Goal: Transaction & Acquisition: Book appointment/travel/reservation

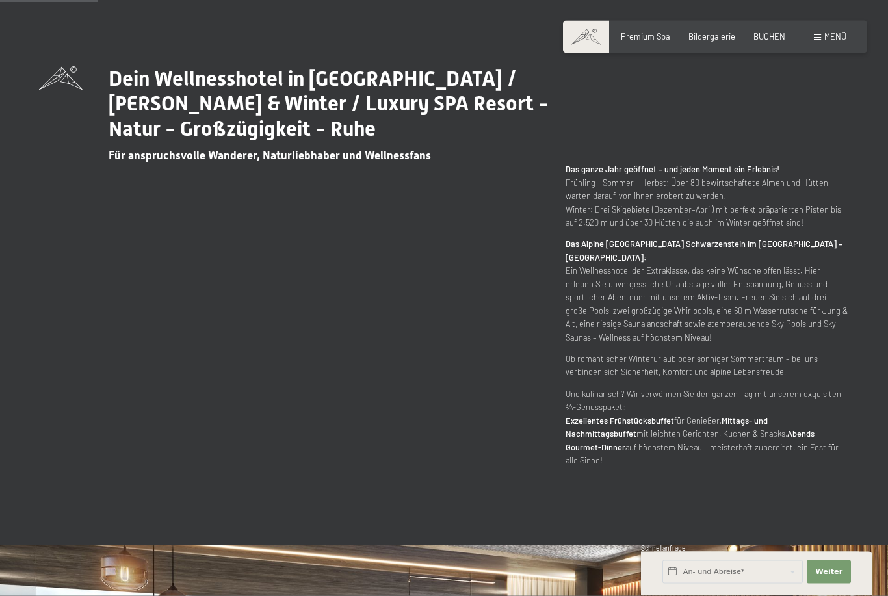
scroll to position [608, 0]
click at [714, 584] on input "text" at bounding box center [732, 571] width 140 height 23
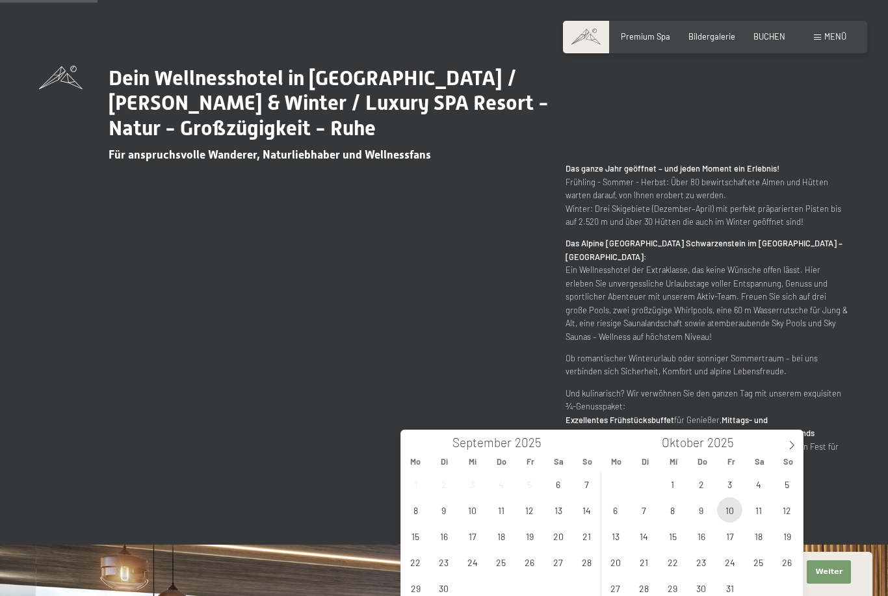
click at [729, 514] on span "10" at bounding box center [729, 509] width 25 height 25
click at [620, 537] on span "13" at bounding box center [615, 535] width 25 height 25
type input "Fr. 10.10.2025 - Mo. 13.10.2025"
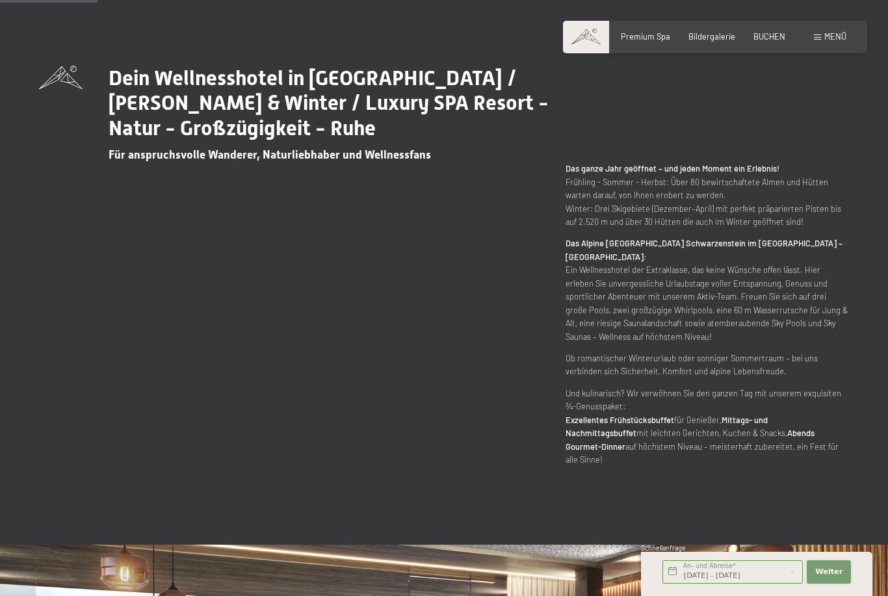
click at [827, 577] on span "Weiter" at bounding box center [828, 572] width 27 height 10
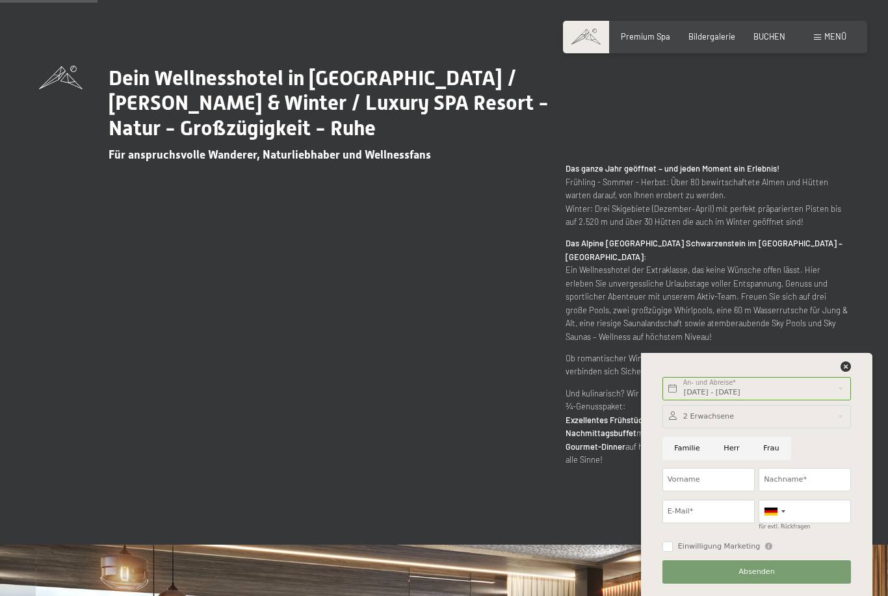
click at [752, 43] on div "Buchen Anfragen Premium Spa Bildergalerie BUCHEN Menü DE IT EN Gutschein Bilder…" at bounding box center [715, 37] width 263 height 12
click at [769, 40] on div "BUCHEN" at bounding box center [769, 37] width 32 height 12
click at [851, 372] on icon at bounding box center [845, 366] width 10 height 10
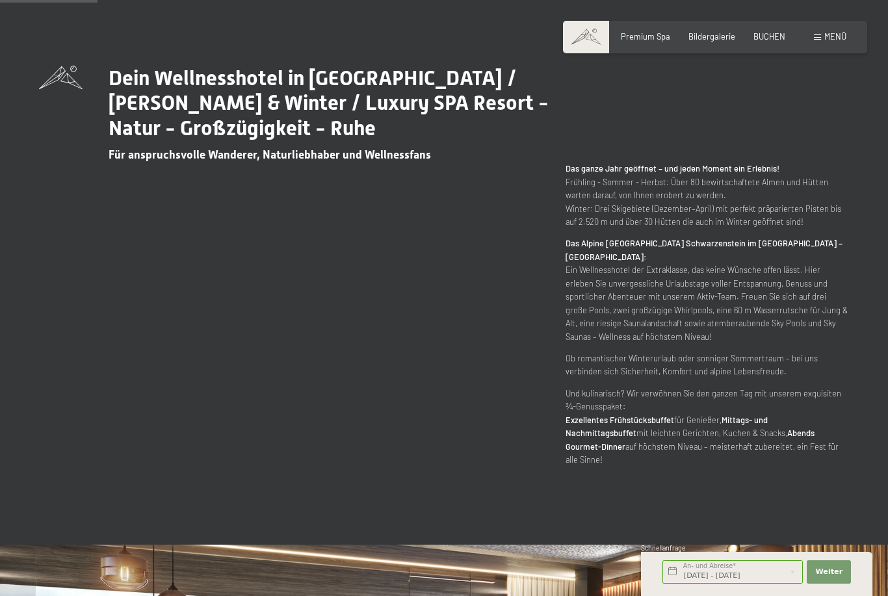
click at [772, 38] on span "BUCHEN" at bounding box center [769, 36] width 32 height 10
click at [768, 38] on span "BUCHEN" at bounding box center [769, 36] width 32 height 10
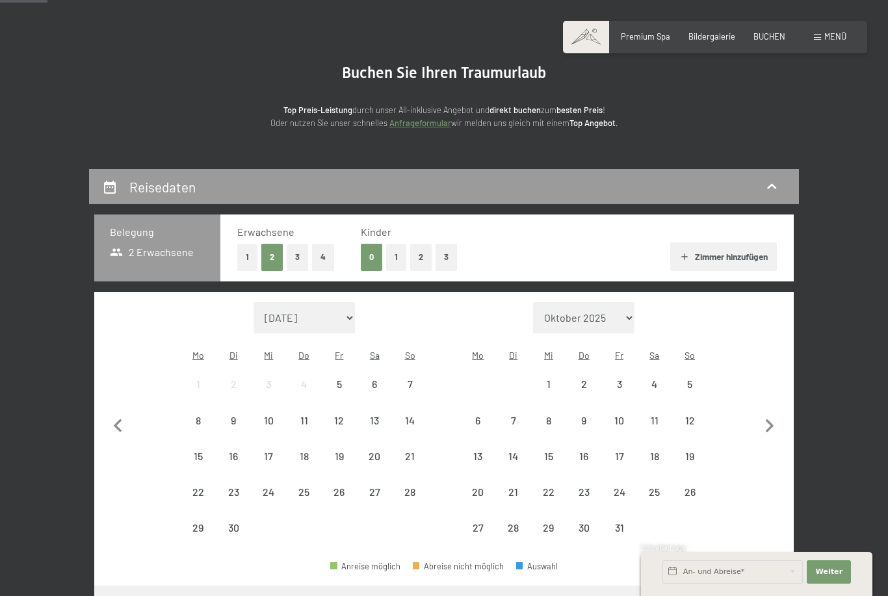
scroll to position [81, 0]
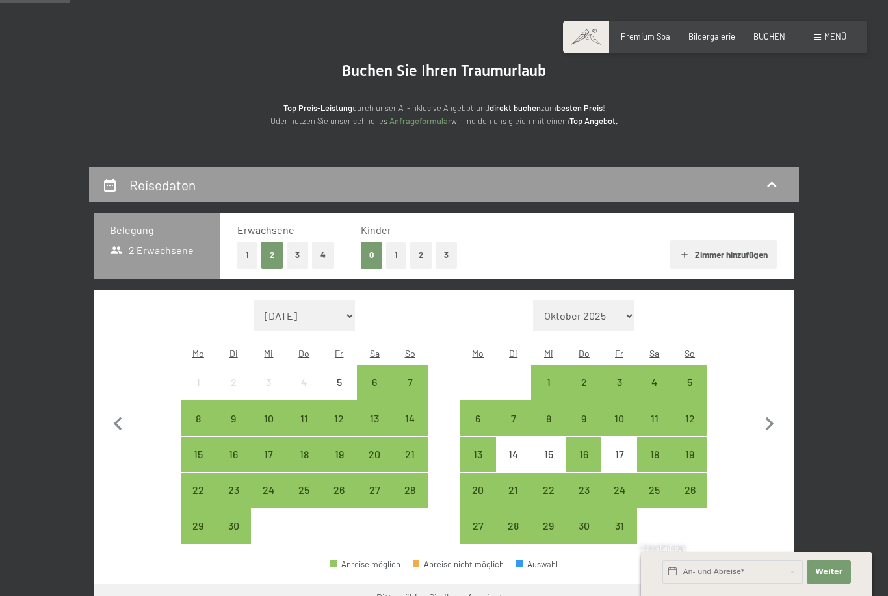
click at [621, 413] on div "10" at bounding box center [619, 429] width 33 height 33
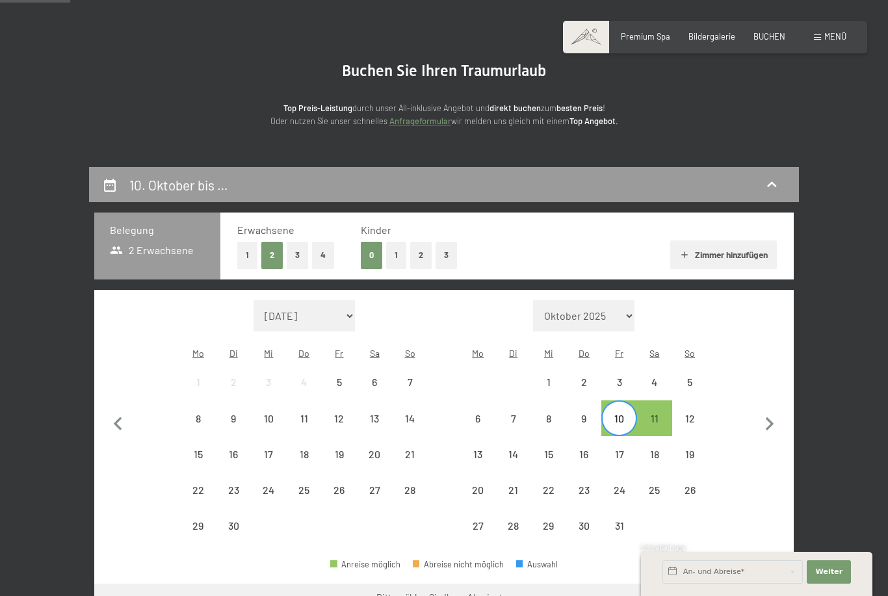
click at [485, 449] on div "13" at bounding box center [478, 465] width 33 height 33
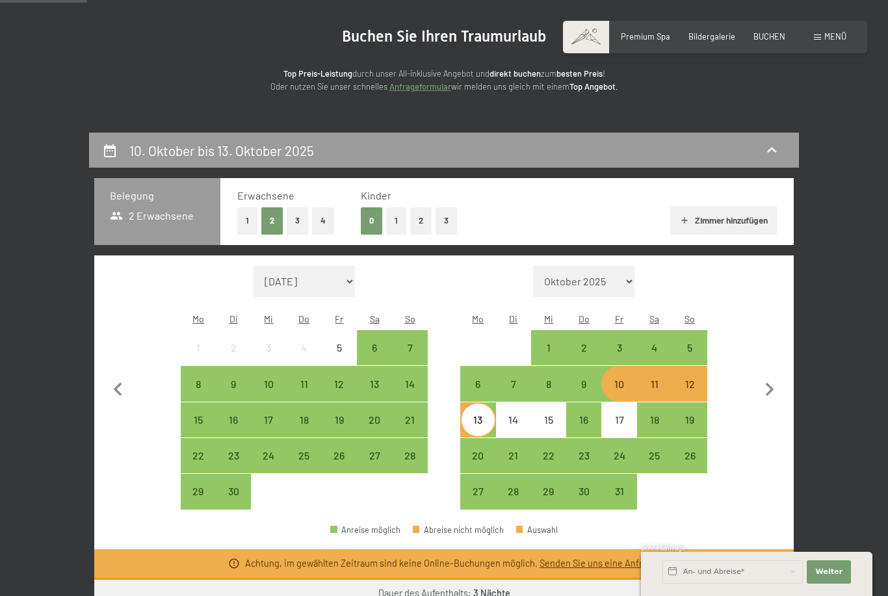
scroll to position [115, 0]
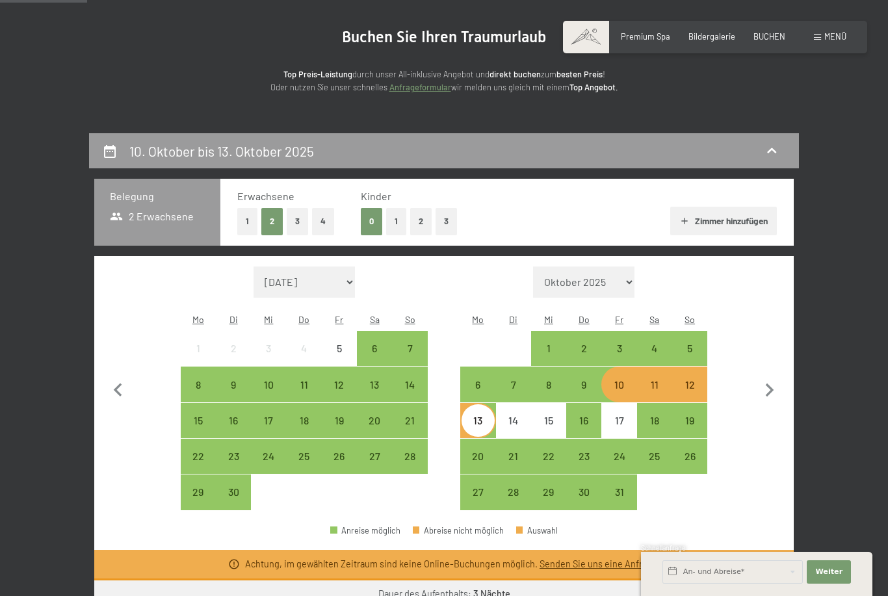
click at [586, 380] on div "9" at bounding box center [583, 396] width 33 height 33
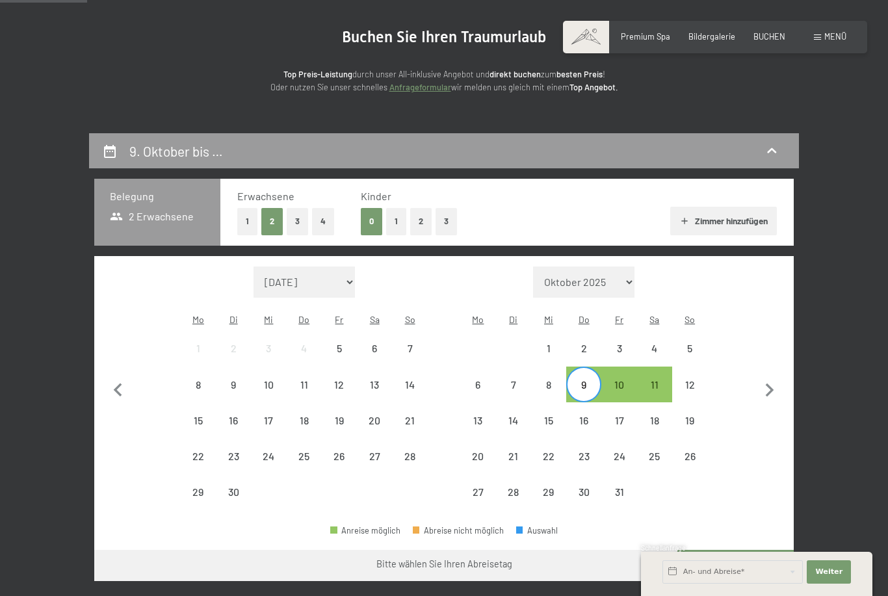
click at [688, 380] on div "12" at bounding box center [689, 396] width 33 height 33
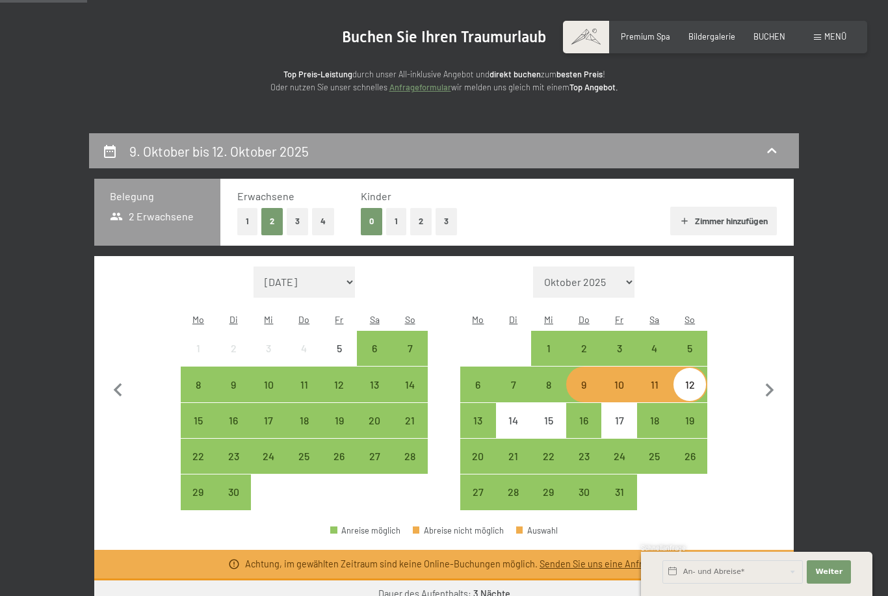
click at [616, 380] on div "10" at bounding box center [619, 396] width 33 height 33
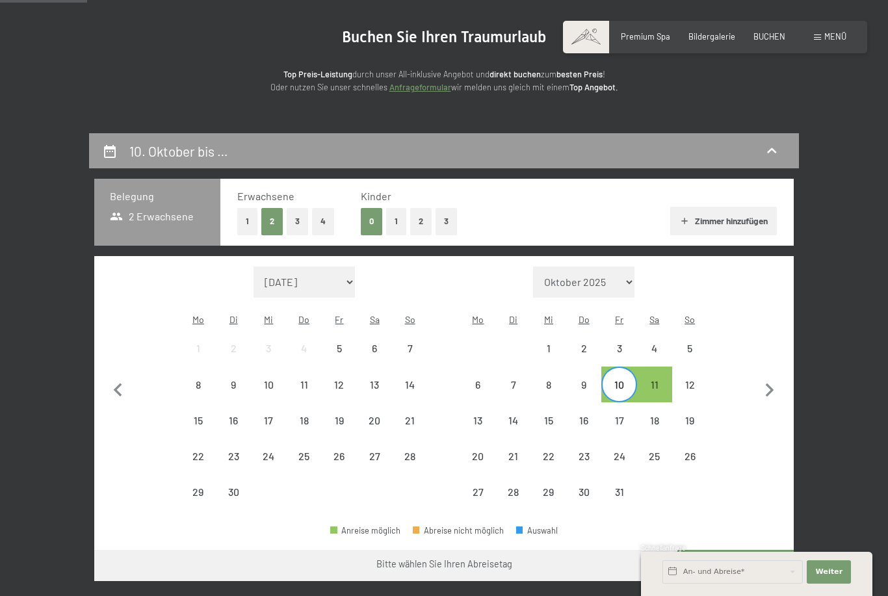
click at [486, 415] on div "13" at bounding box center [478, 431] width 33 height 33
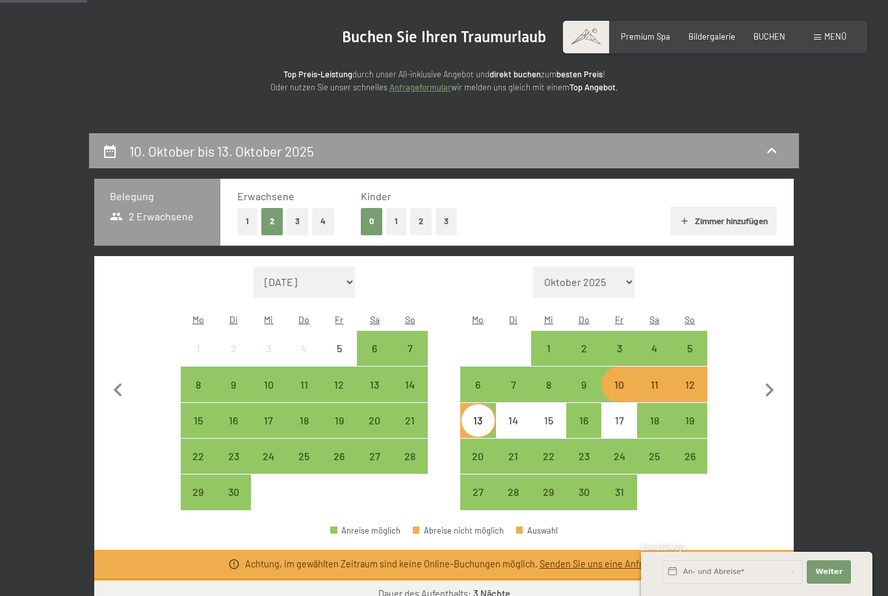
click at [763, 387] on icon "button" at bounding box center [769, 390] width 27 height 27
select select "[DATE]"
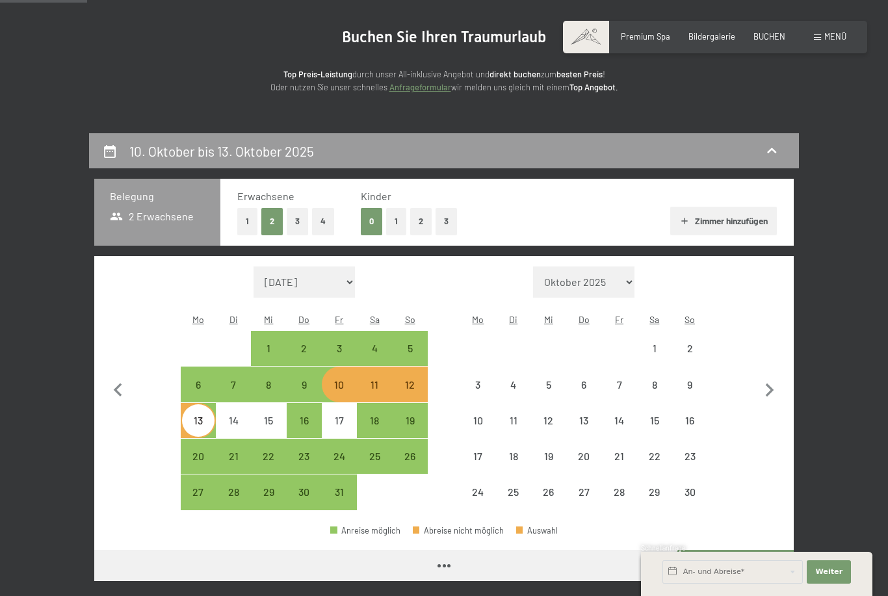
select select "[DATE]"
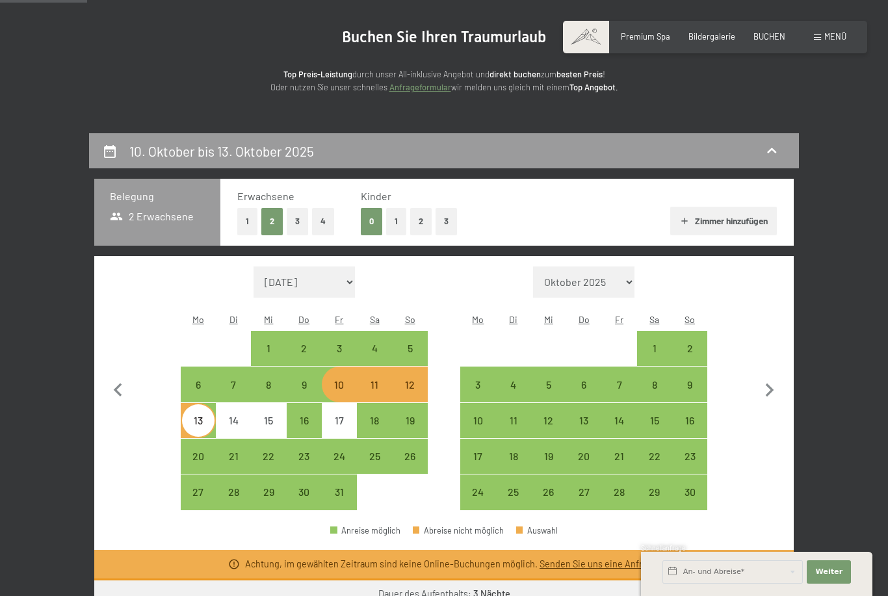
click at [625, 451] on div "21" at bounding box center [619, 467] width 33 height 33
select select "[DATE]"
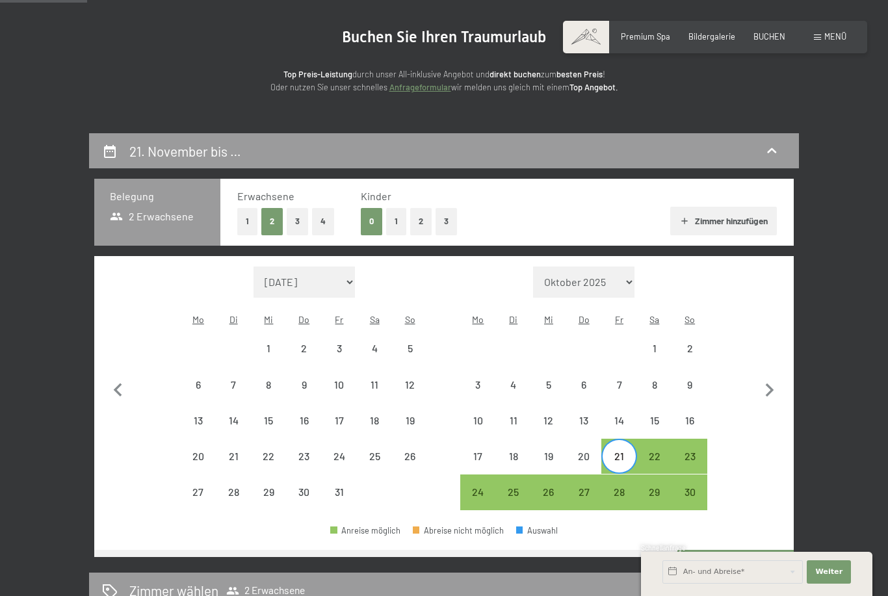
click at [472, 487] on div "24" at bounding box center [478, 503] width 33 height 33
select select "[DATE]"
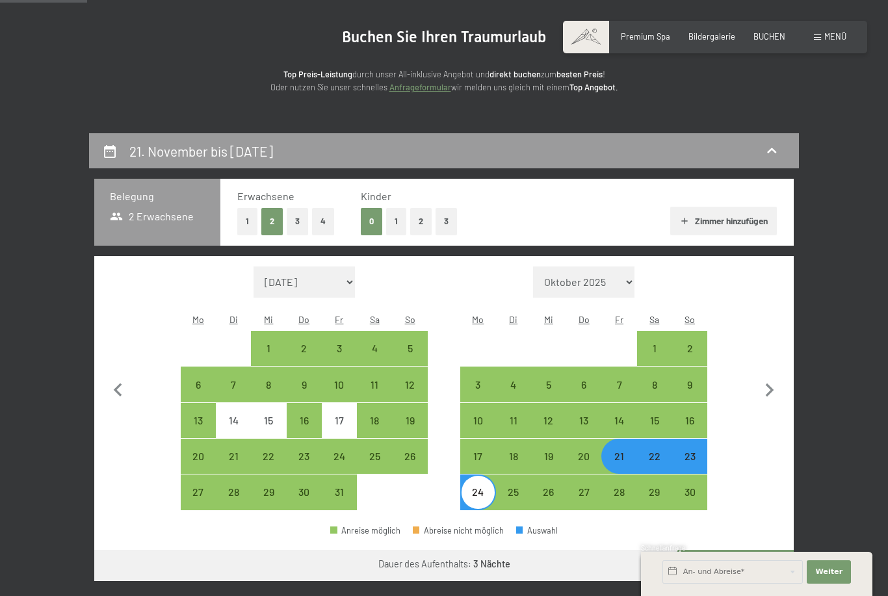
click at [733, 550] on button "Weiter zu „Zimmer“" at bounding box center [735, 565] width 116 height 31
select select "[DATE]"
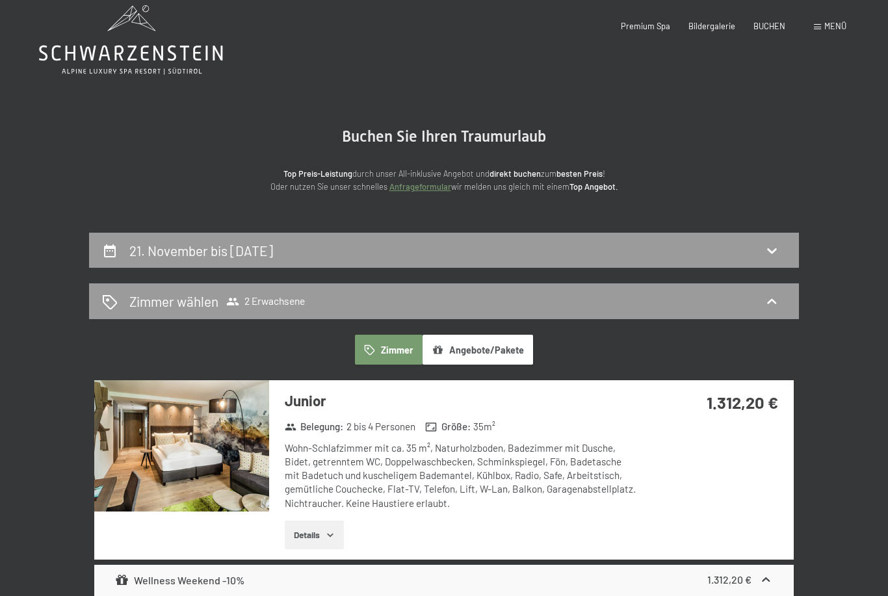
scroll to position [0, 0]
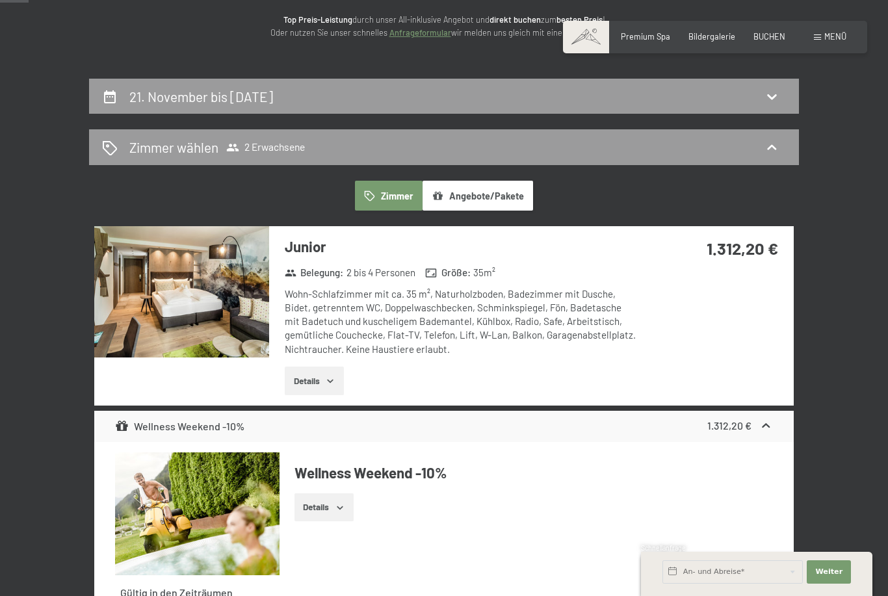
scroll to position [169, 0]
click at [406, 194] on button "Zimmer" at bounding box center [389, 196] width 68 height 30
click at [396, 196] on button "Zimmer" at bounding box center [389, 196] width 68 height 30
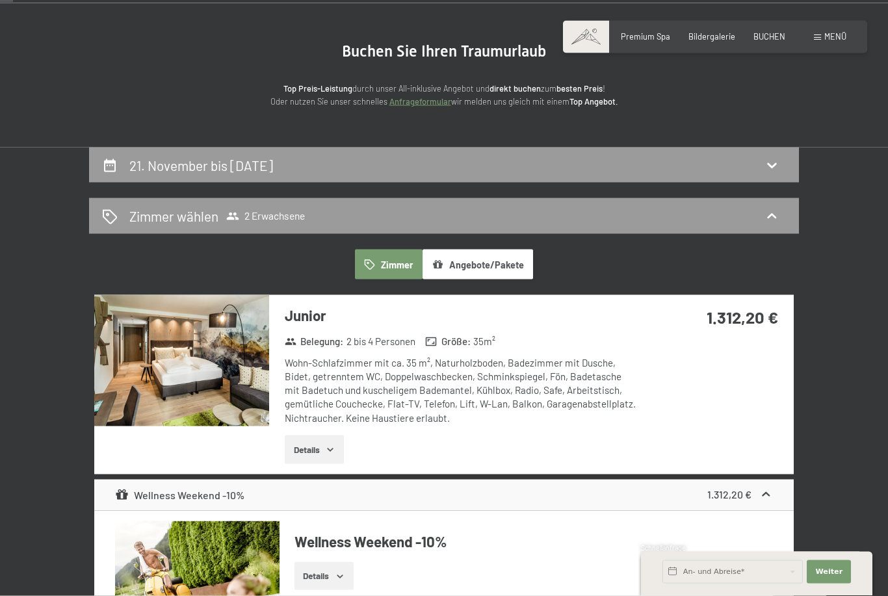
scroll to position [0, 0]
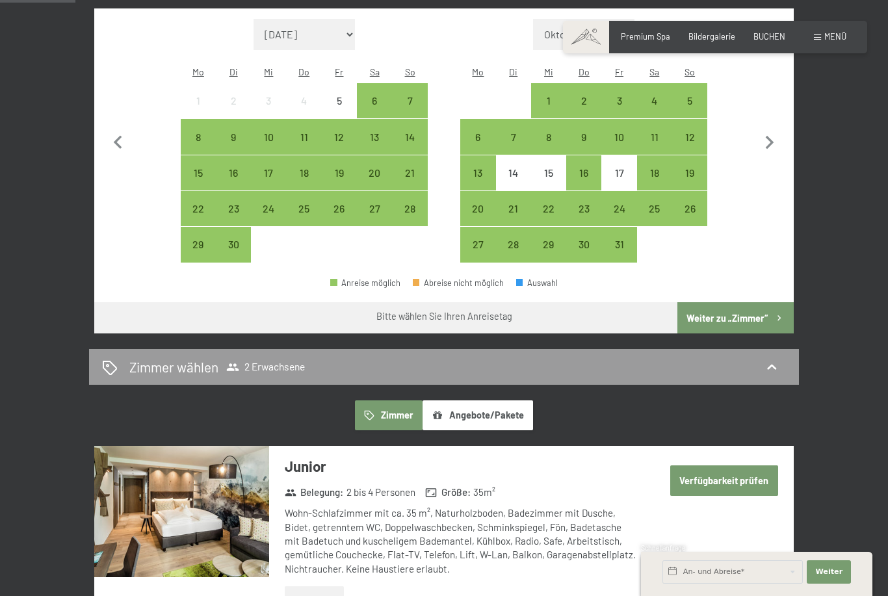
scroll to position [364, 0]
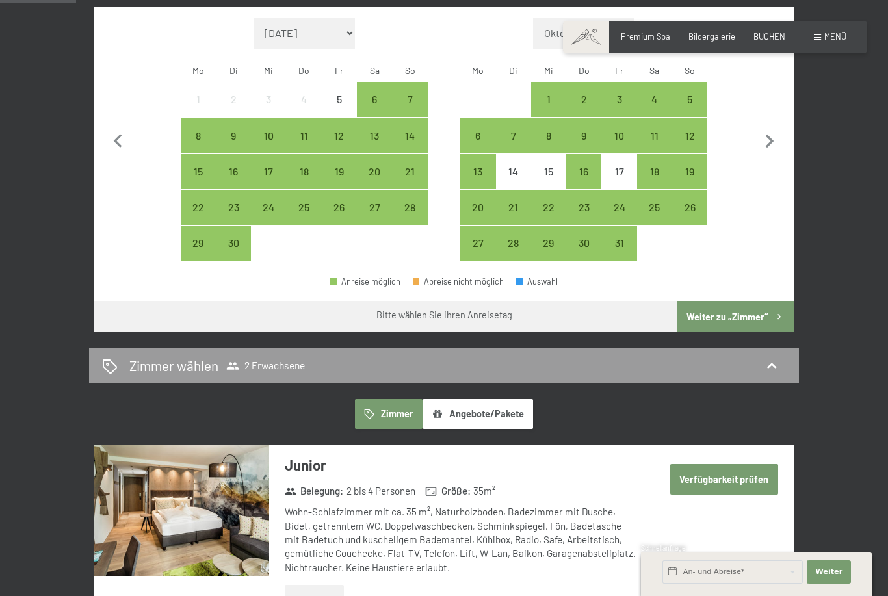
click at [778, 358] on icon at bounding box center [772, 366] width 16 height 16
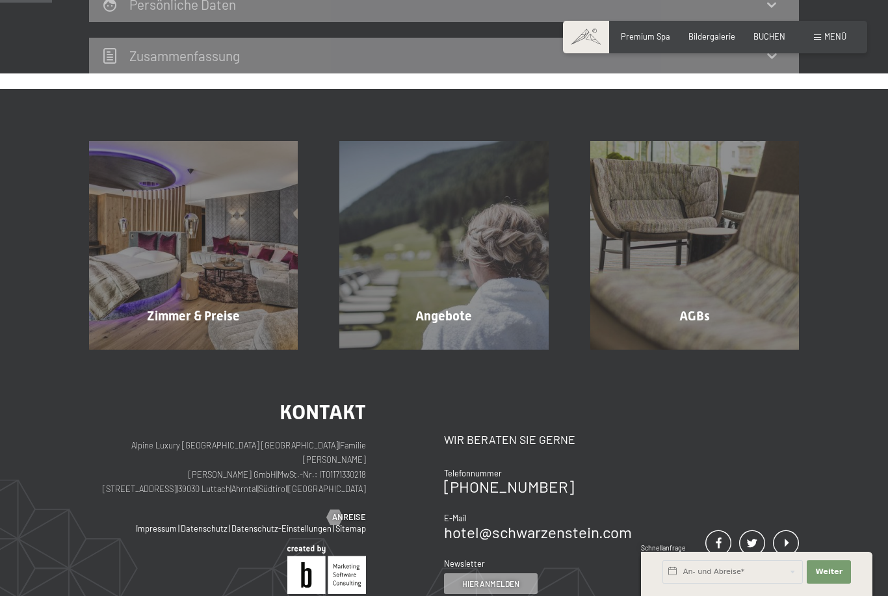
scroll to position [247, 0]
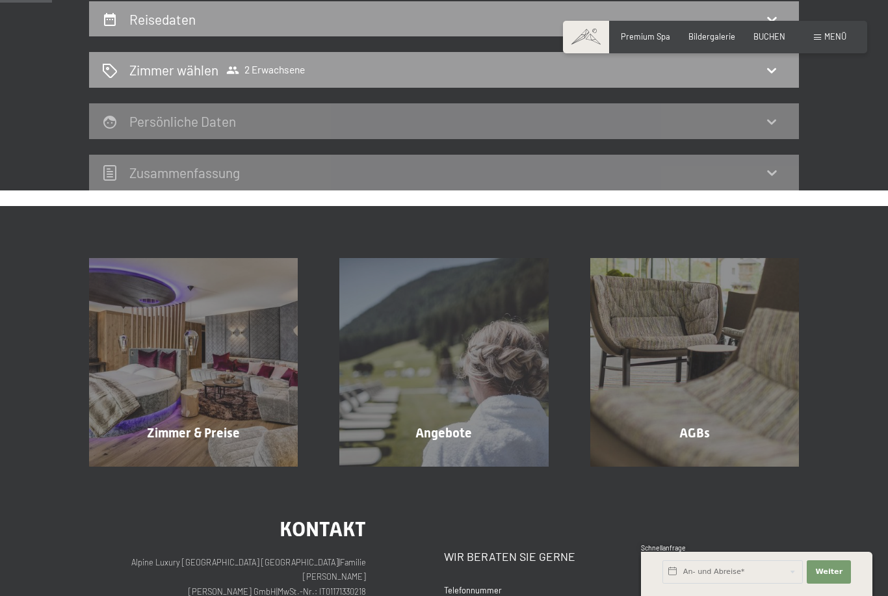
click at [772, 73] on icon at bounding box center [772, 70] width 16 height 16
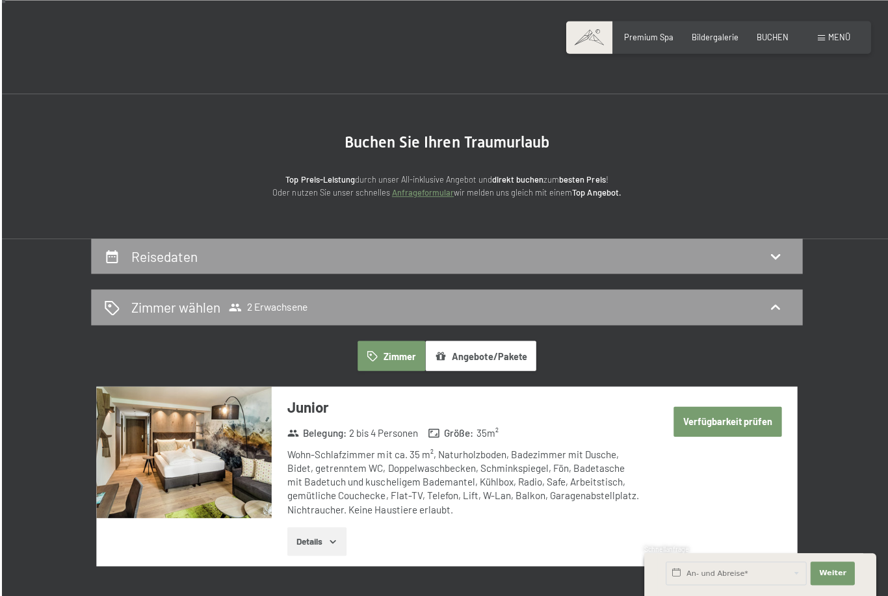
scroll to position [0, 0]
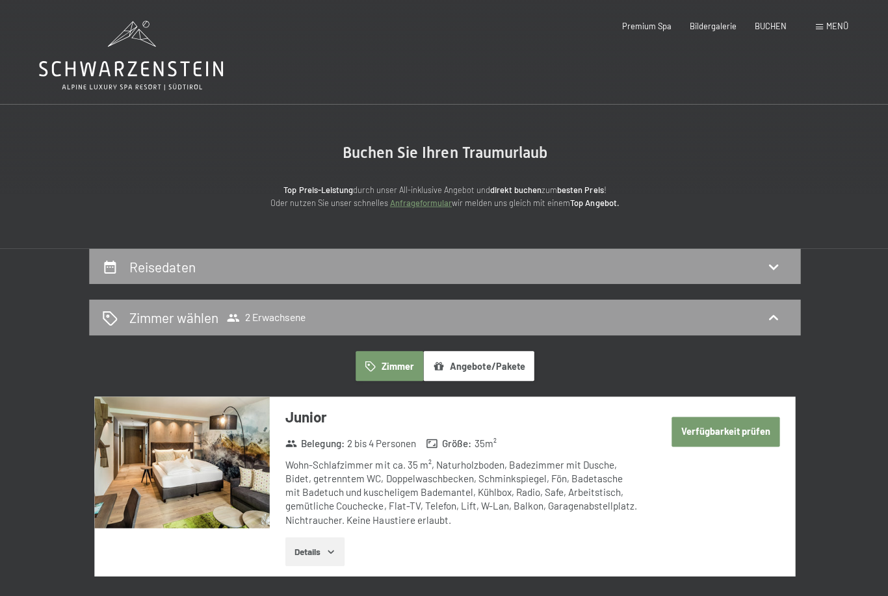
click at [767, 25] on span "BUCHEN" at bounding box center [769, 26] width 32 height 10
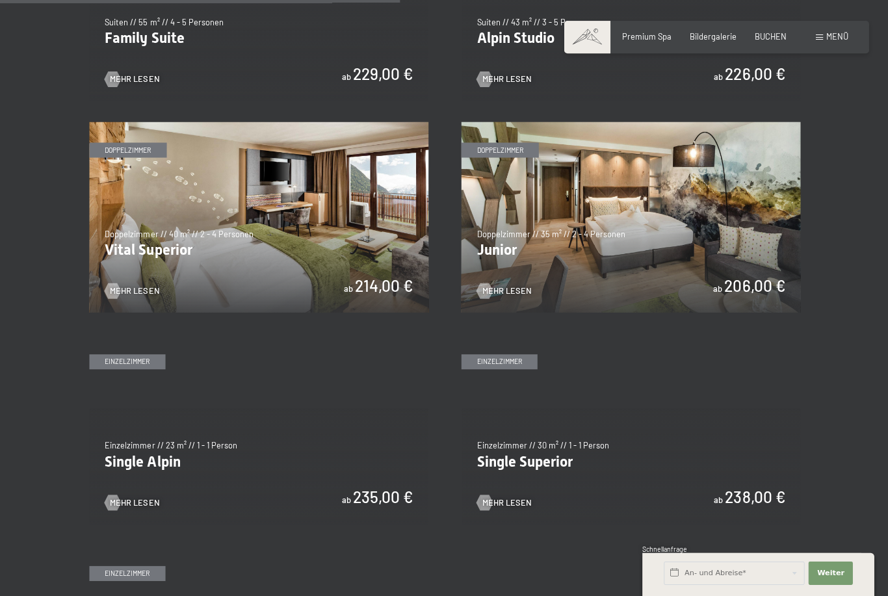
scroll to position [1405, 0]
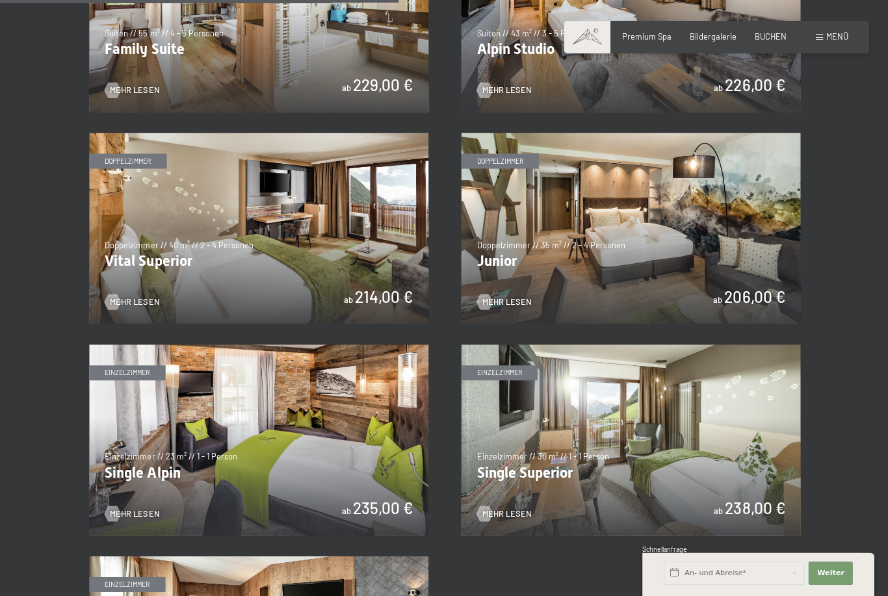
click at [766, 33] on span "BUCHEN" at bounding box center [769, 36] width 32 height 10
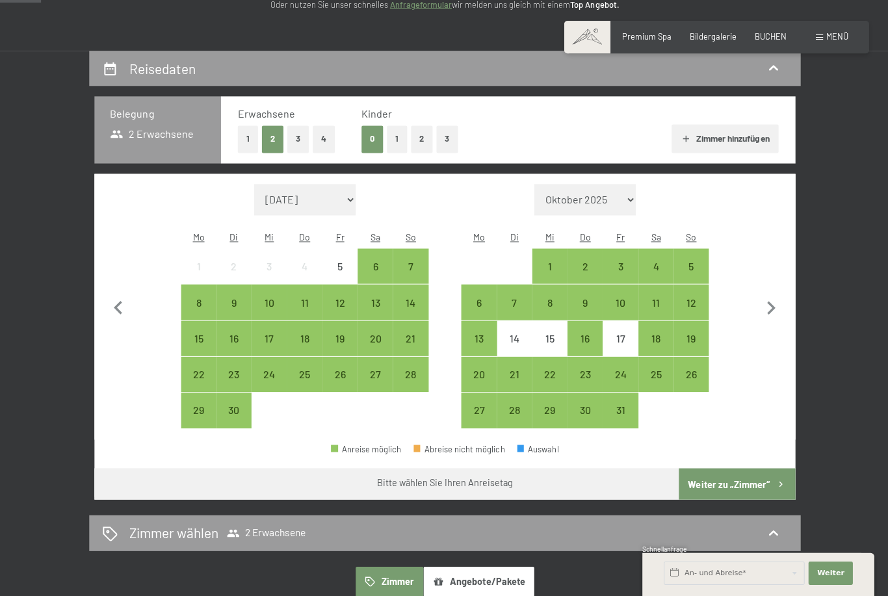
scroll to position [200, 0]
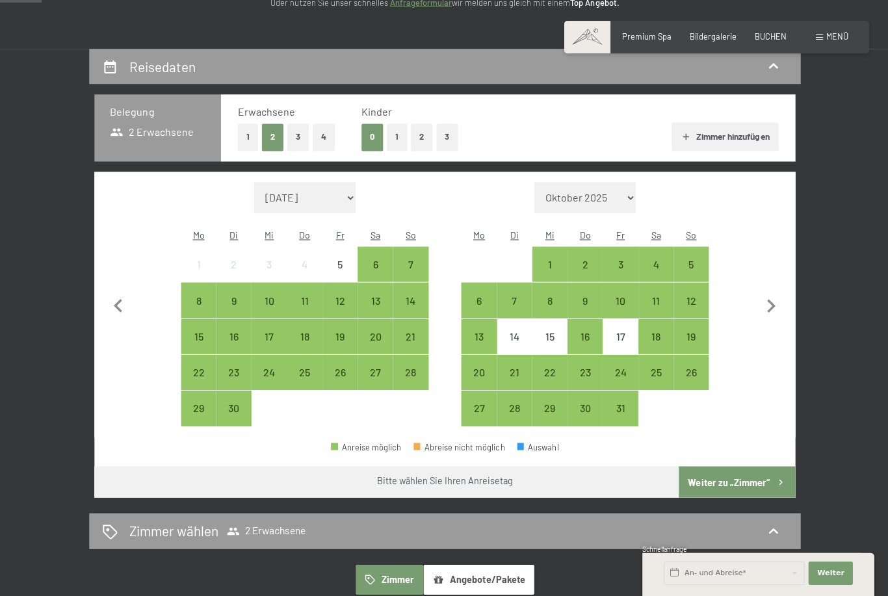
click at [778, 302] on icon "button" at bounding box center [769, 306] width 27 height 27
select select "[DATE]"
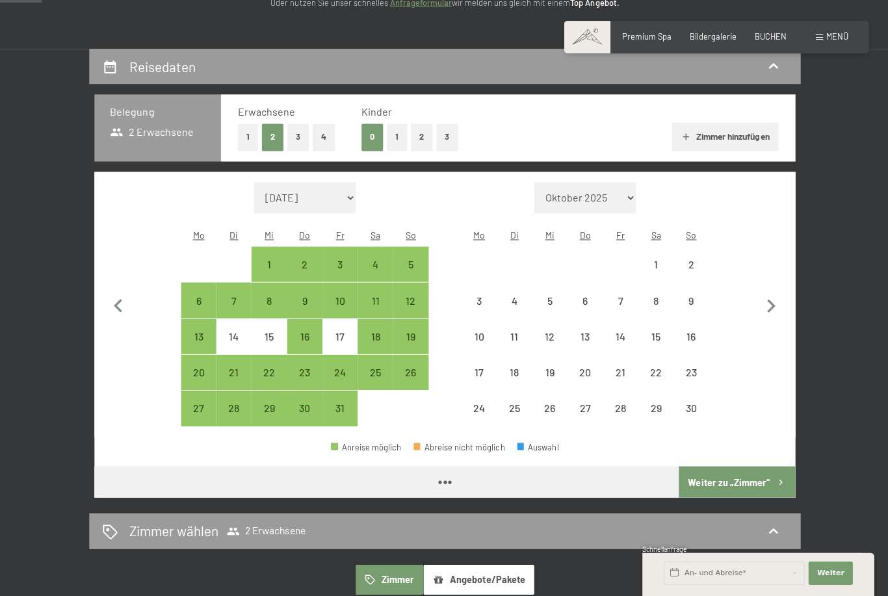
select select "[DATE]"
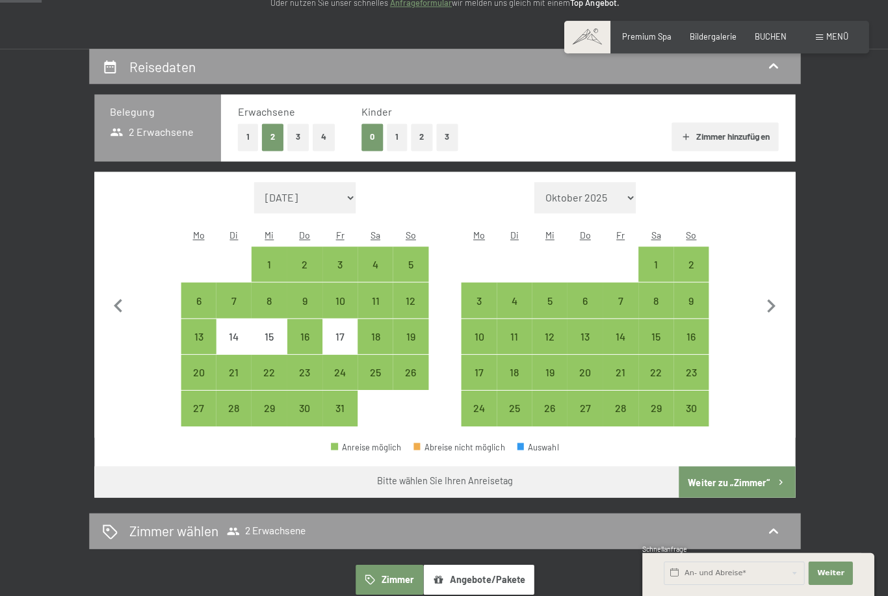
click at [621, 367] on div "21" at bounding box center [619, 383] width 33 height 33
select select "[DATE]"
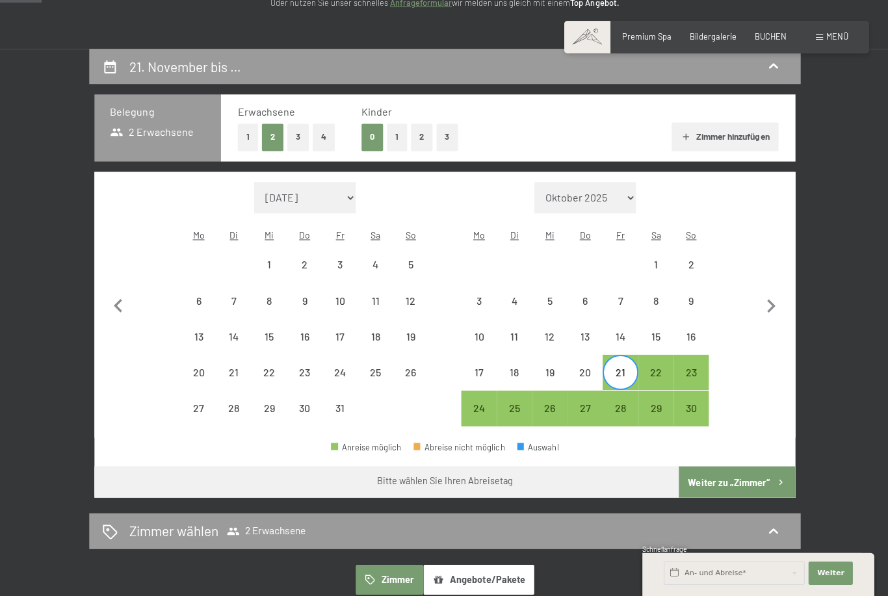
click at [477, 402] on div "24" at bounding box center [478, 418] width 33 height 33
select select "[DATE]"
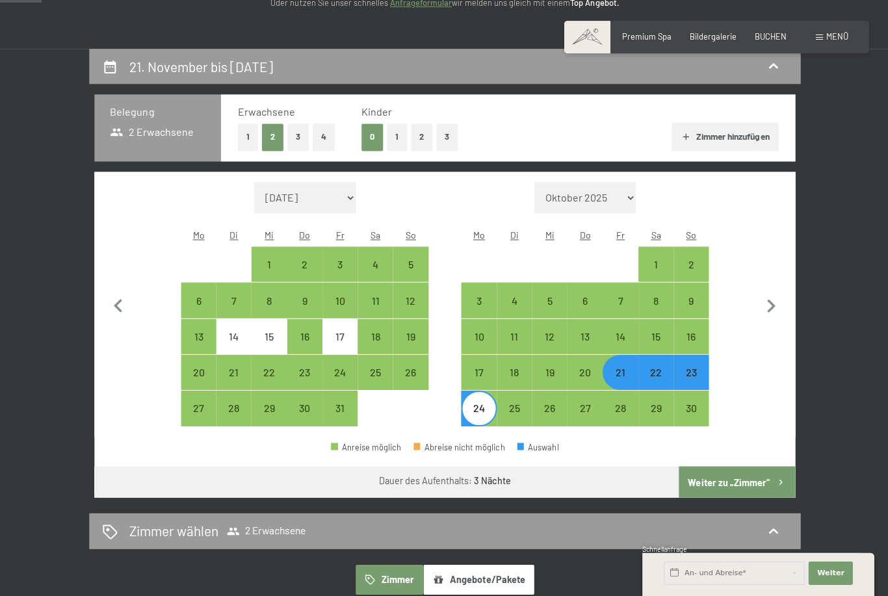
click at [590, 367] on div "20" at bounding box center [583, 383] width 33 height 33
select select "[DATE]"
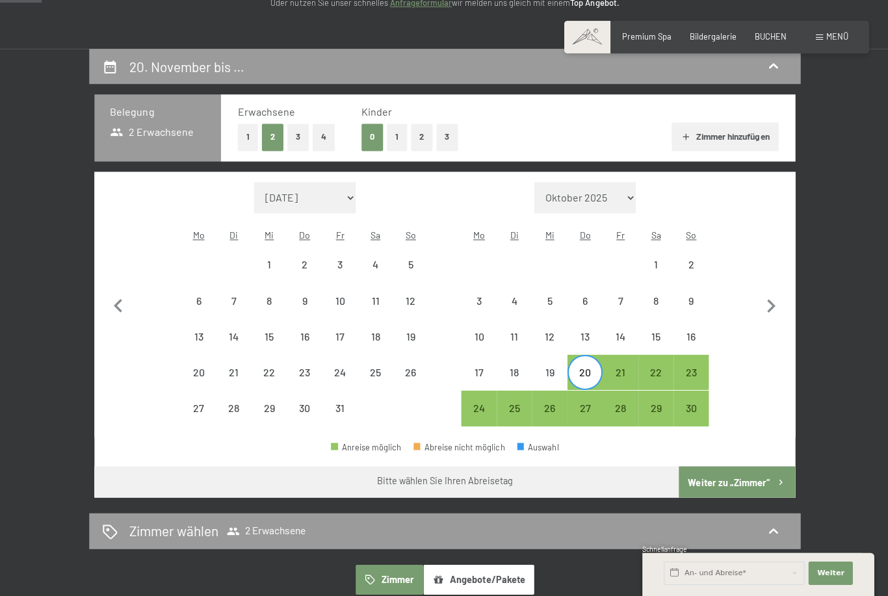
click at [686, 367] on div "23" at bounding box center [689, 383] width 33 height 33
select select "[DATE]"
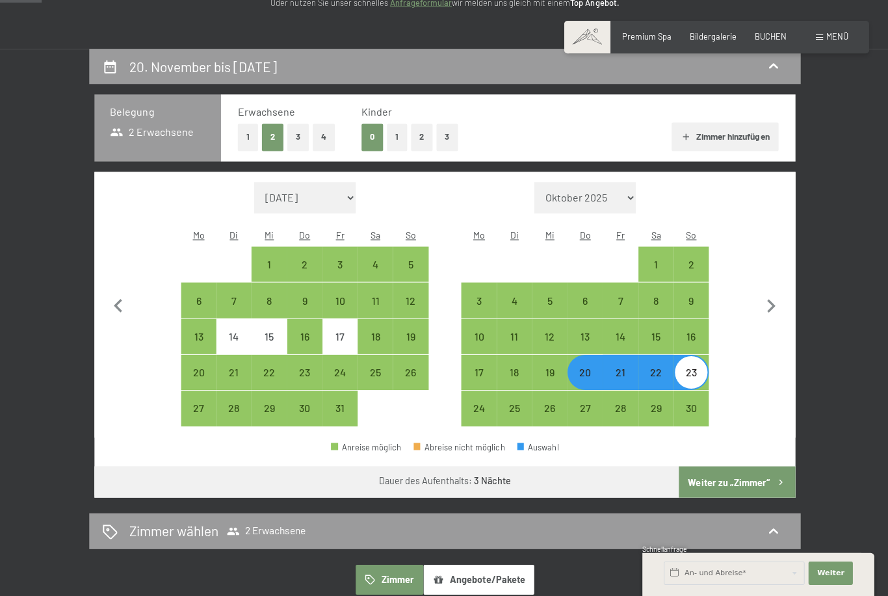
click at [737, 469] on button "Weiter zu „Zimmer“" at bounding box center [735, 480] width 116 height 31
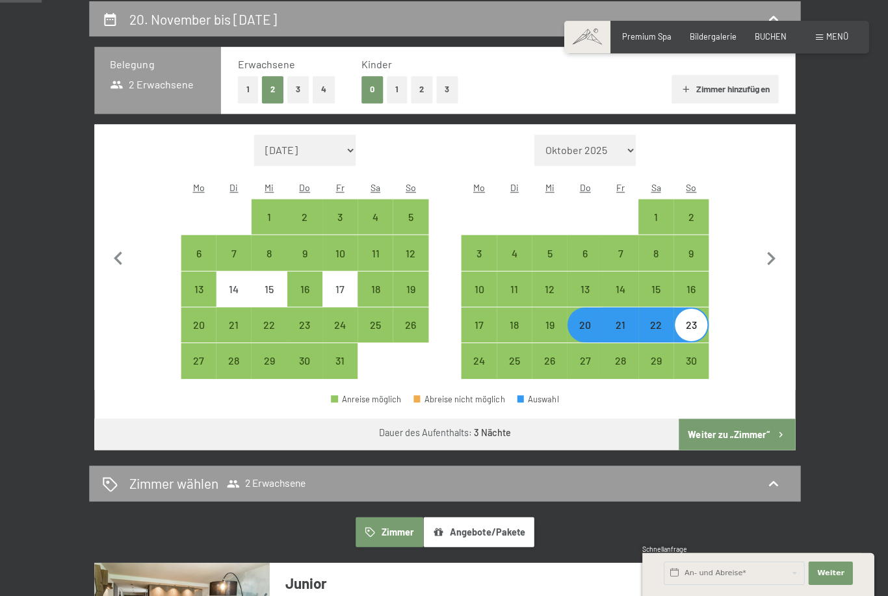
select select "[DATE]"
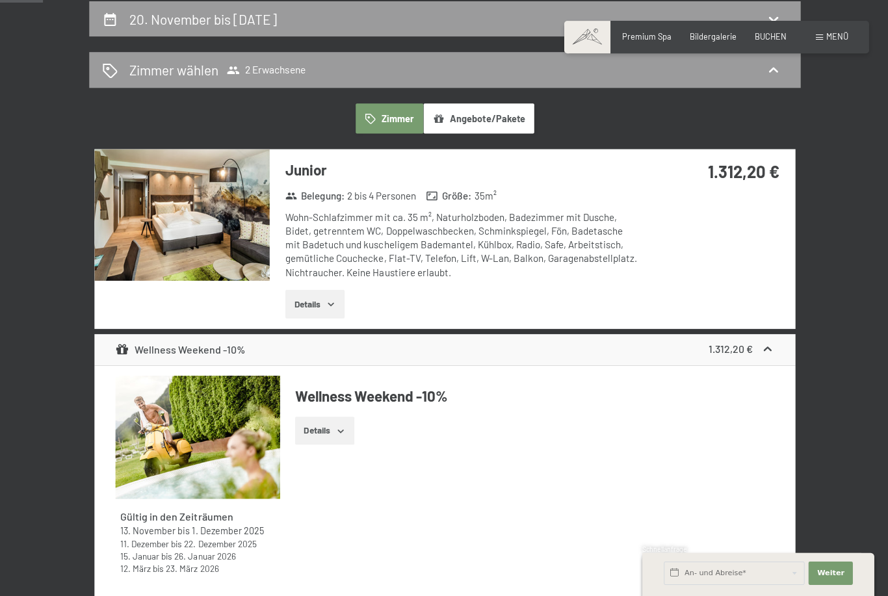
click at [737, 228] on div "Junior Belegung : 2 bis 4 Personen Größe : 35 m² Wohn-Schlafzimmer mit ca. 35 m…" at bounding box center [443, 238] width 699 height 179
click at [736, 238] on div "Junior Belegung : 2 bis 4 Personen Größe : 35 m² Wohn-Schlafzimmer mit ca. 35 m…" at bounding box center [443, 238] width 699 height 179
click at [630, 229] on div "Wohn-Schlafzimmer mit ca. 35 m², Naturholzboden, Badezimmer mit Dusche, Bidet, …" at bounding box center [461, 244] width 352 height 69
click at [629, 229] on div "Wohn-Schlafzimmer mit ca. 35 m², Naturholzboden, Badezimmer mit Dusche, Bidet, …" at bounding box center [461, 244] width 352 height 69
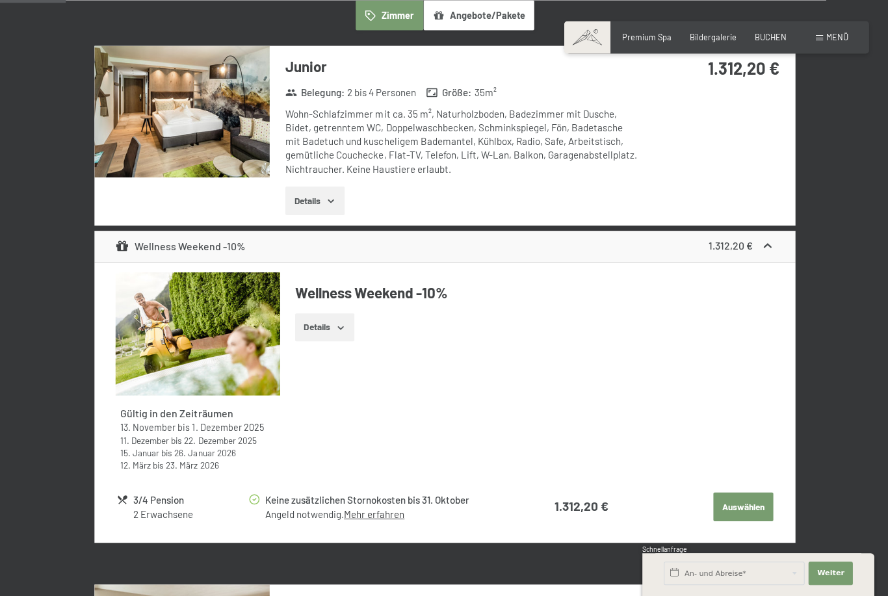
scroll to position [352, 0]
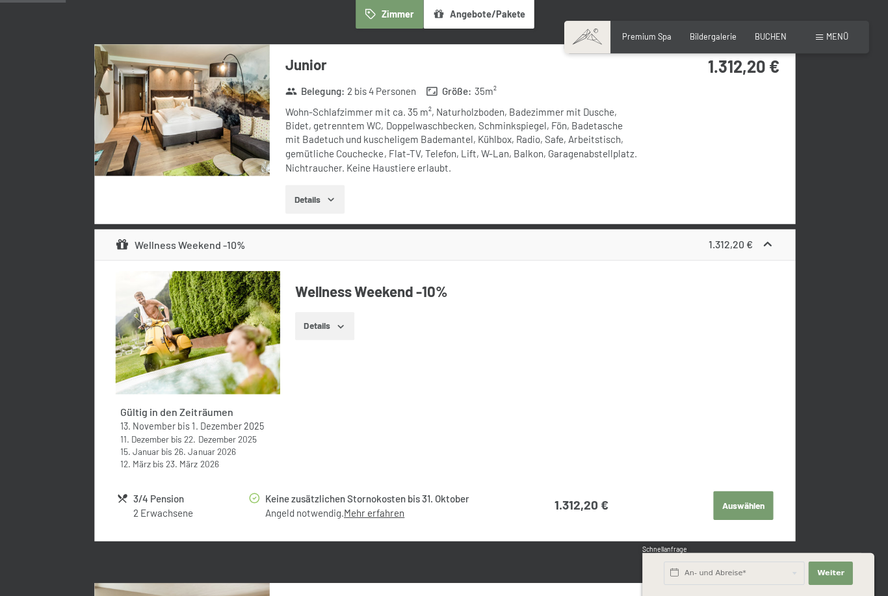
click at [775, 250] on div "Wellness Weekend -10% 1.312,20 €" at bounding box center [443, 244] width 699 height 31
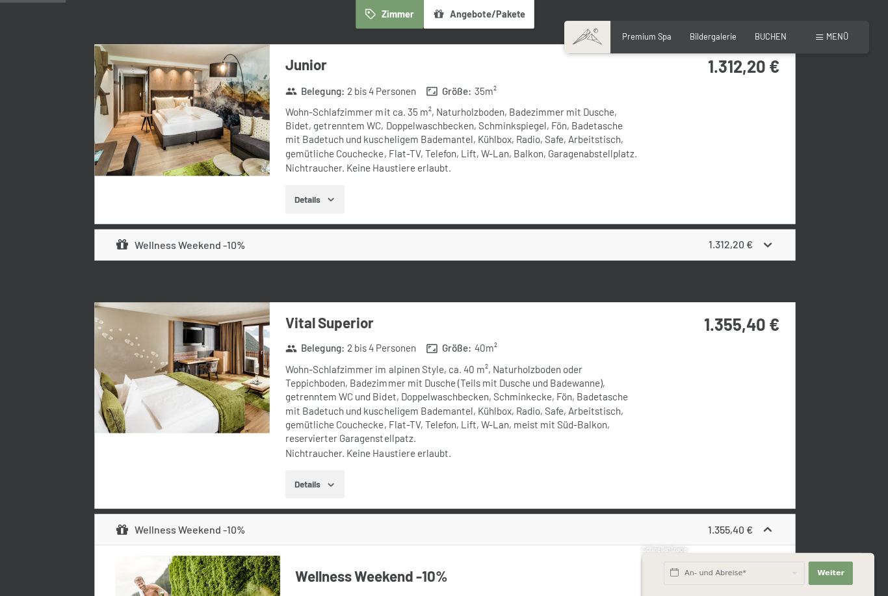
click at [769, 242] on icon at bounding box center [766, 244] width 14 height 14
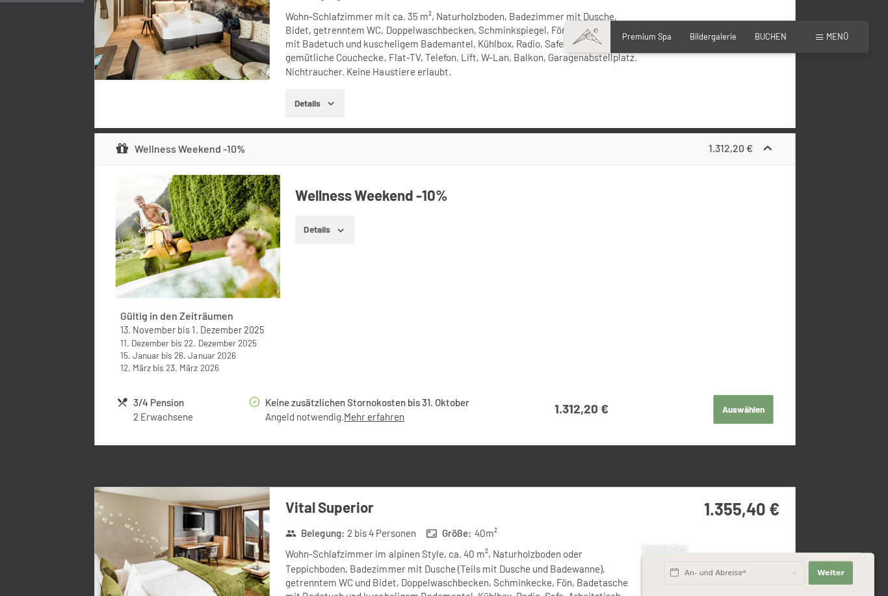
scroll to position [450, 0]
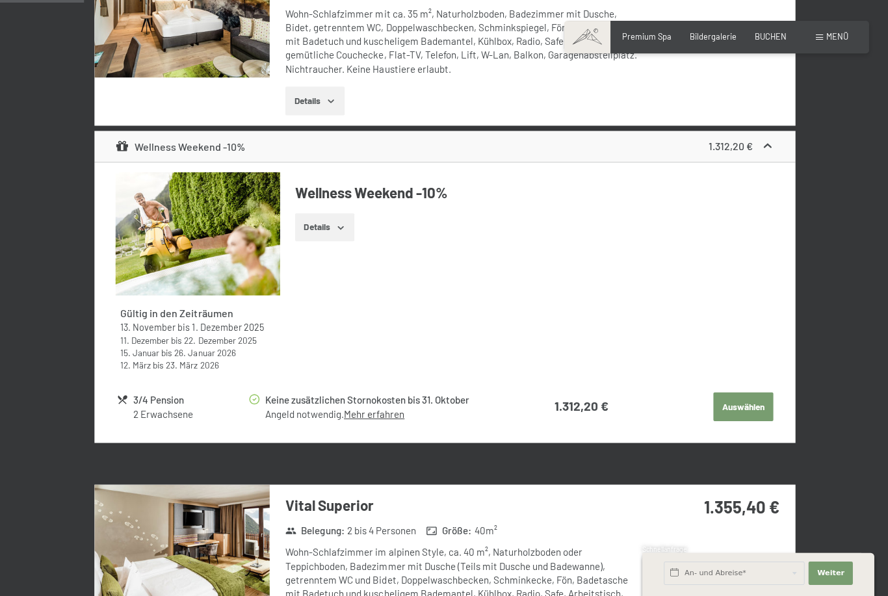
click at [341, 218] on button "Details" at bounding box center [323, 227] width 59 height 29
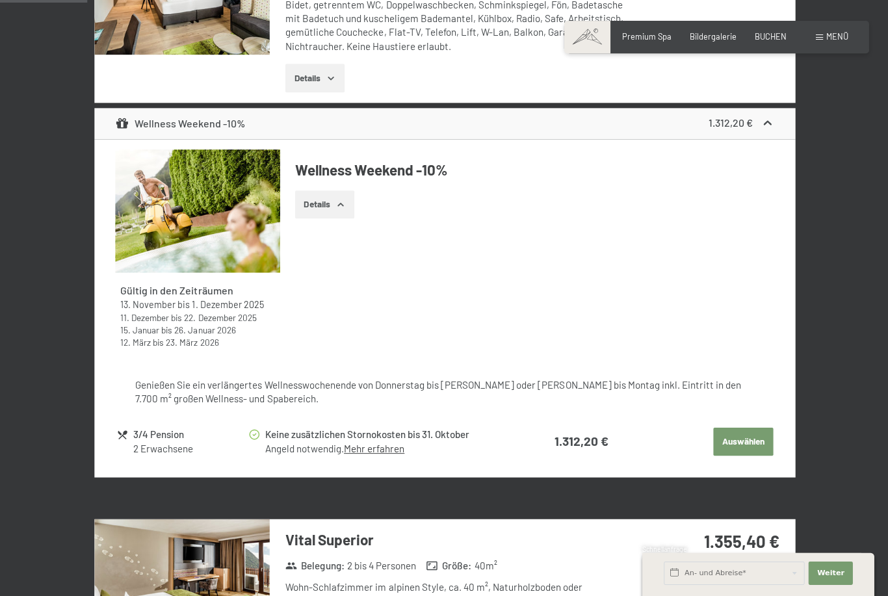
click at [740, 441] on button "Auswählen" at bounding box center [742, 441] width 60 height 29
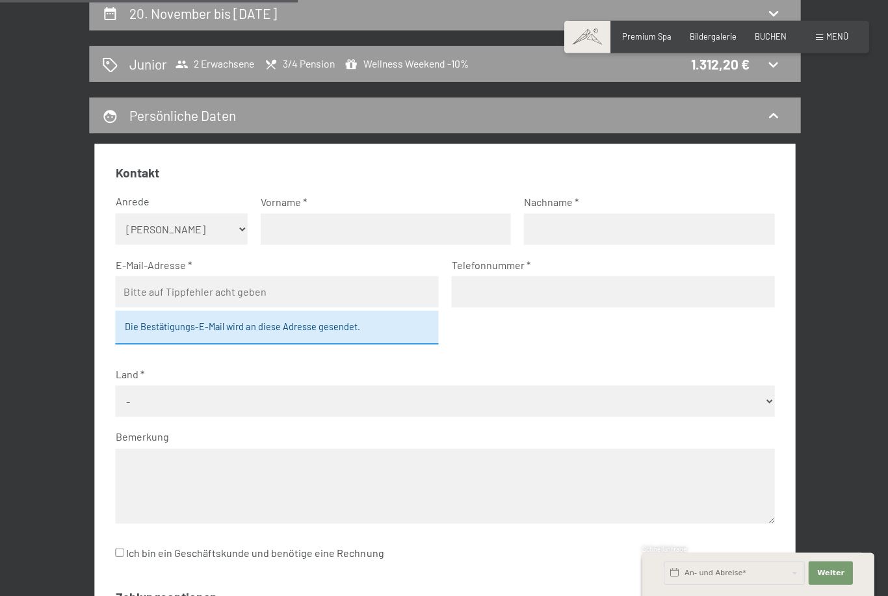
scroll to position [0, 0]
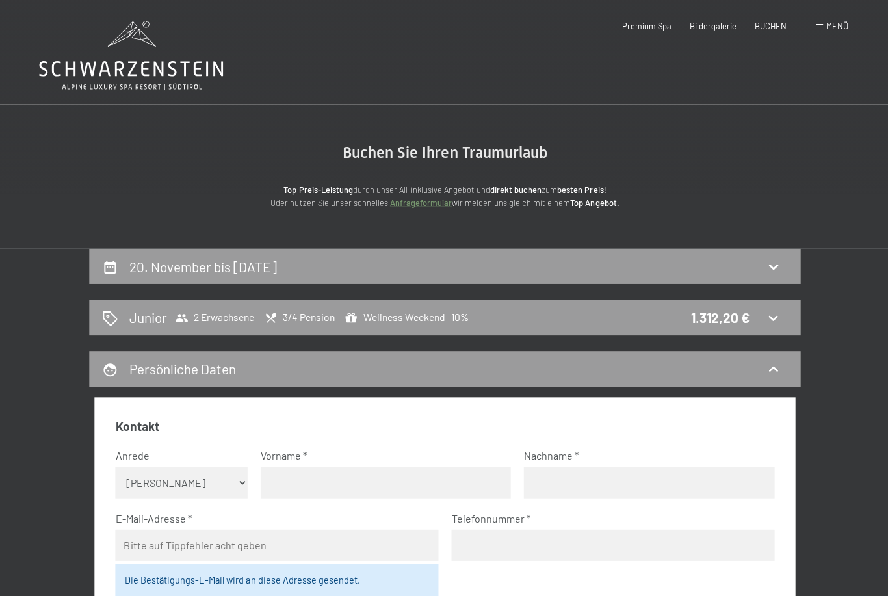
click at [758, 30] on div "BUCHEN" at bounding box center [769, 27] width 32 height 12
click at [777, 26] on span "BUCHEN" at bounding box center [769, 26] width 32 height 10
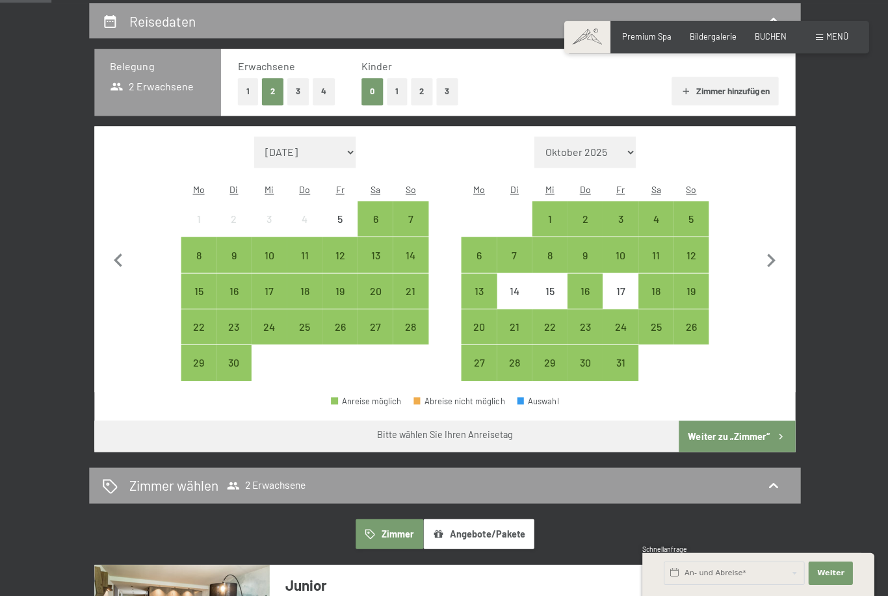
click at [583, 250] on div "9" at bounding box center [583, 266] width 33 height 33
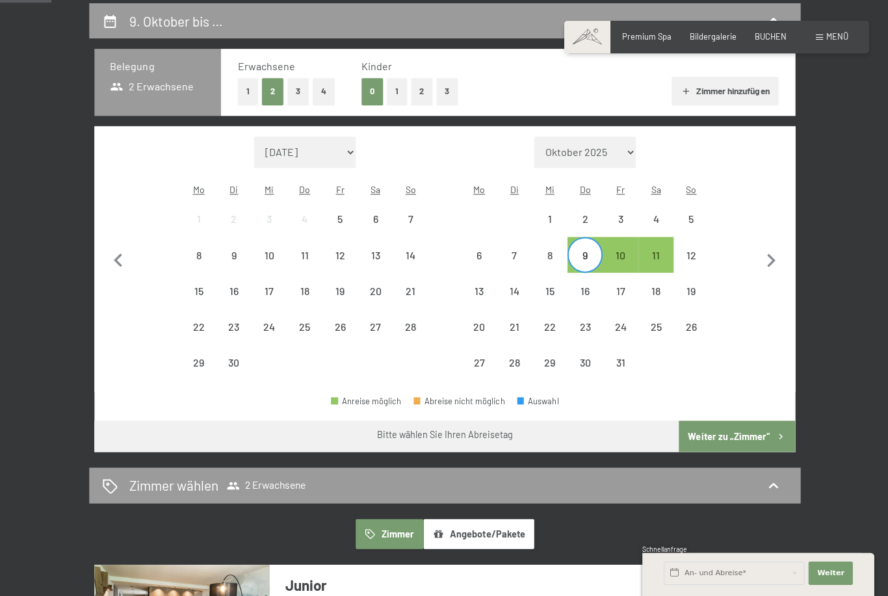
click at [692, 250] on div "12" at bounding box center [689, 266] width 33 height 33
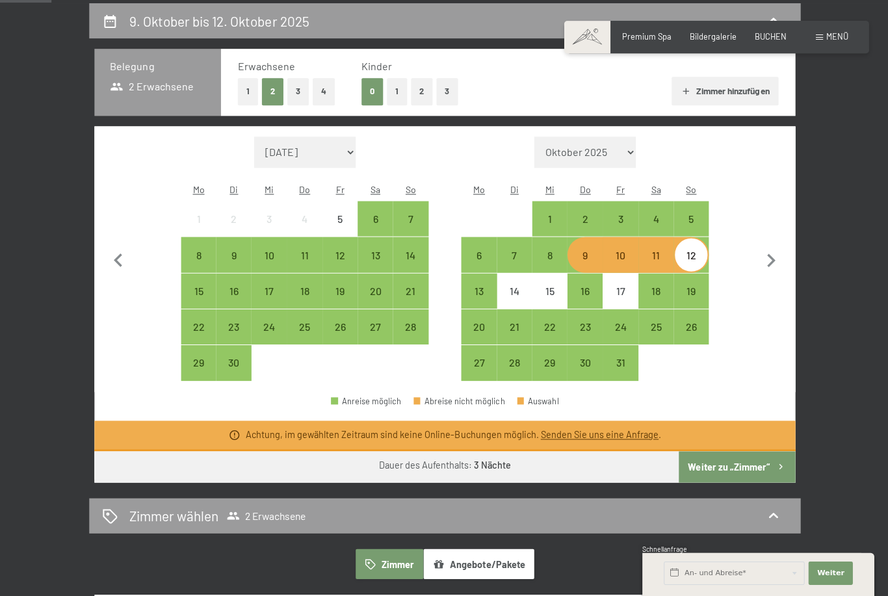
click at [582, 321] on div "23" at bounding box center [583, 337] width 33 height 33
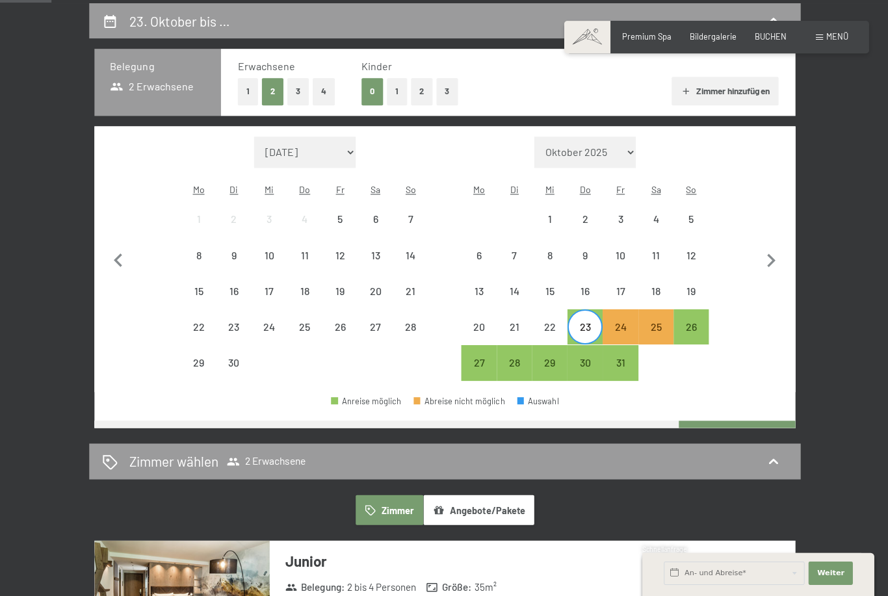
click at [692, 321] on div "26" at bounding box center [689, 337] width 33 height 33
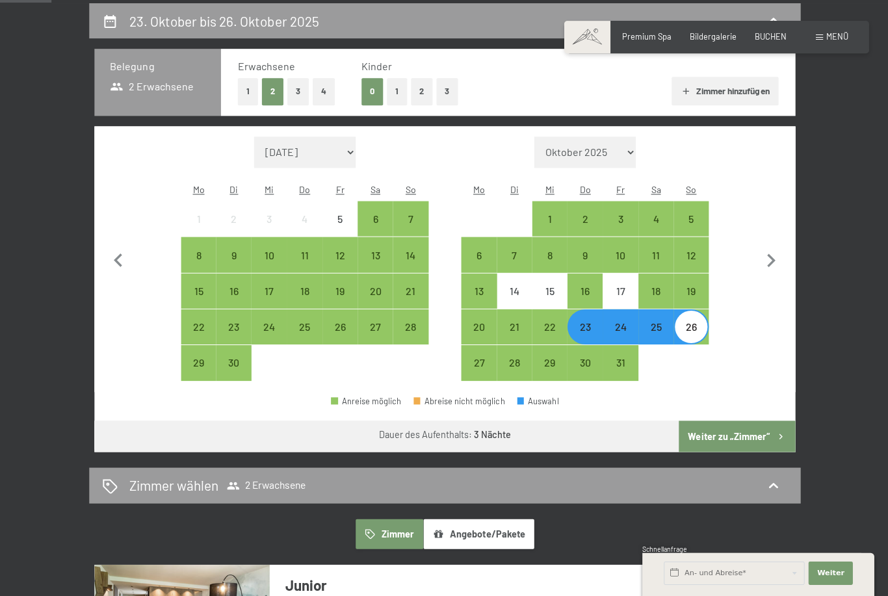
click at [590, 213] on div "2" at bounding box center [583, 229] width 33 height 33
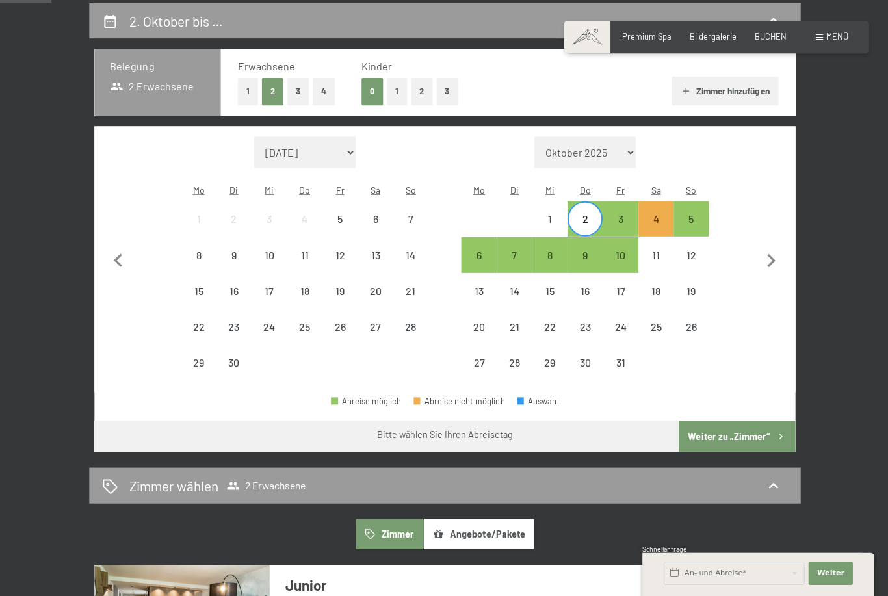
click at [690, 213] on div "5" at bounding box center [689, 229] width 33 height 33
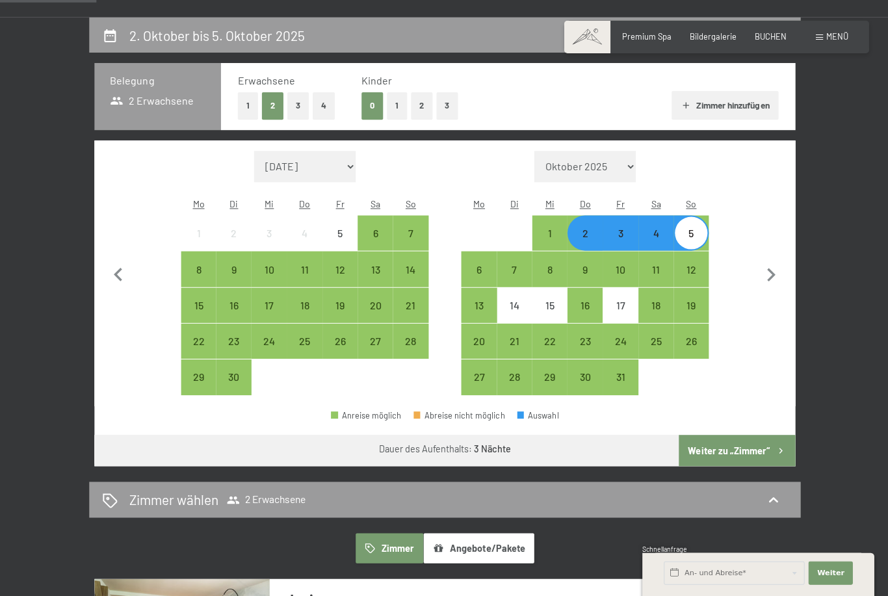
scroll to position [211, 0]
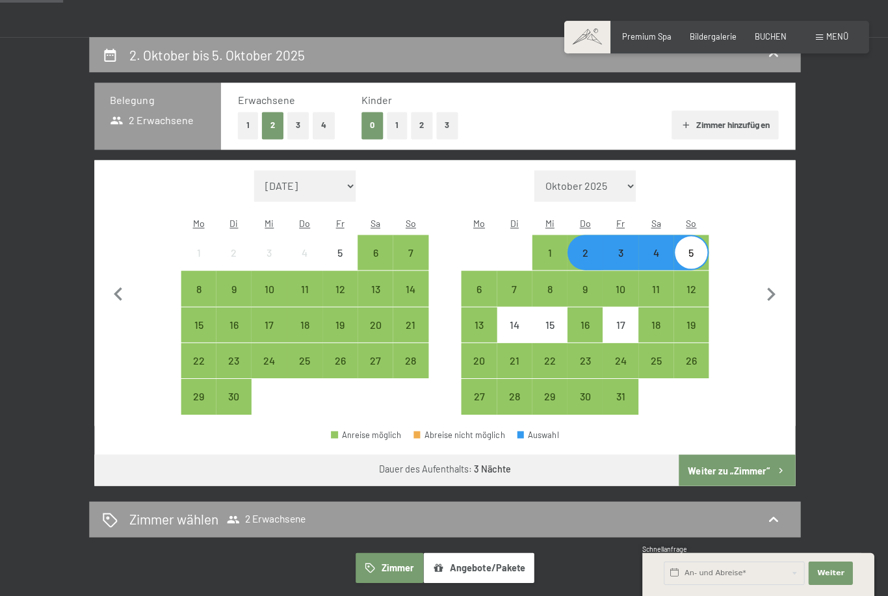
click at [582, 283] on div "9" at bounding box center [583, 299] width 33 height 33
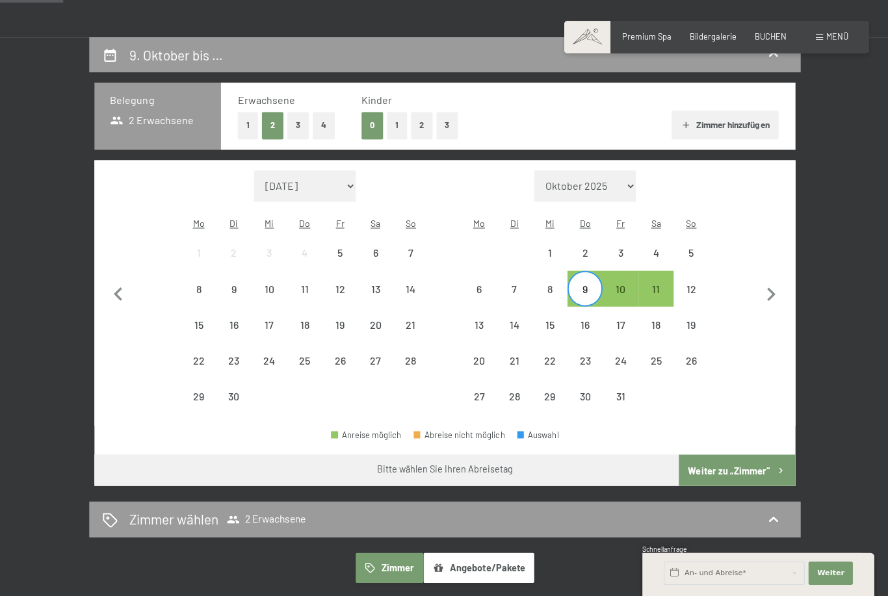
click at [688, 283] on div "12" at bounding box center [689, 299] width 33 height 33
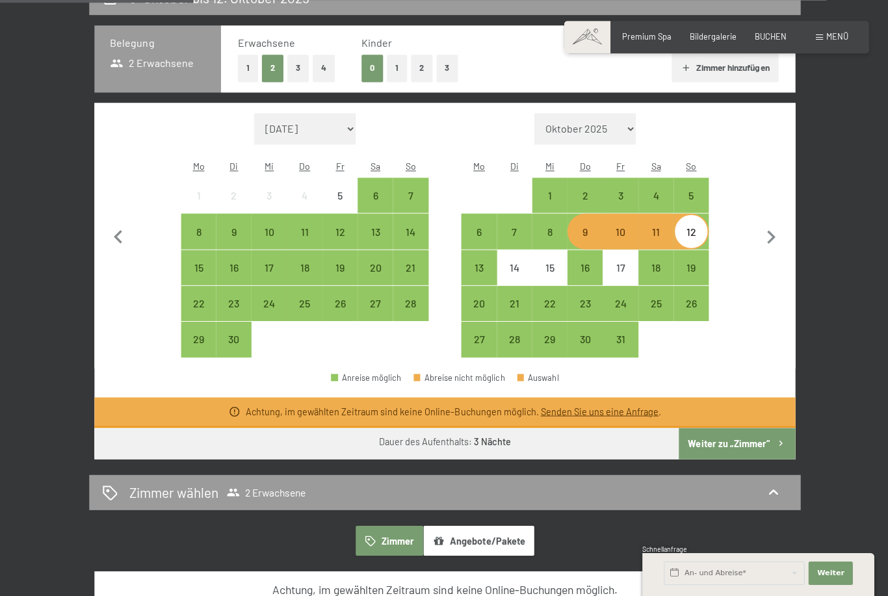
scroll to position [255, 0]
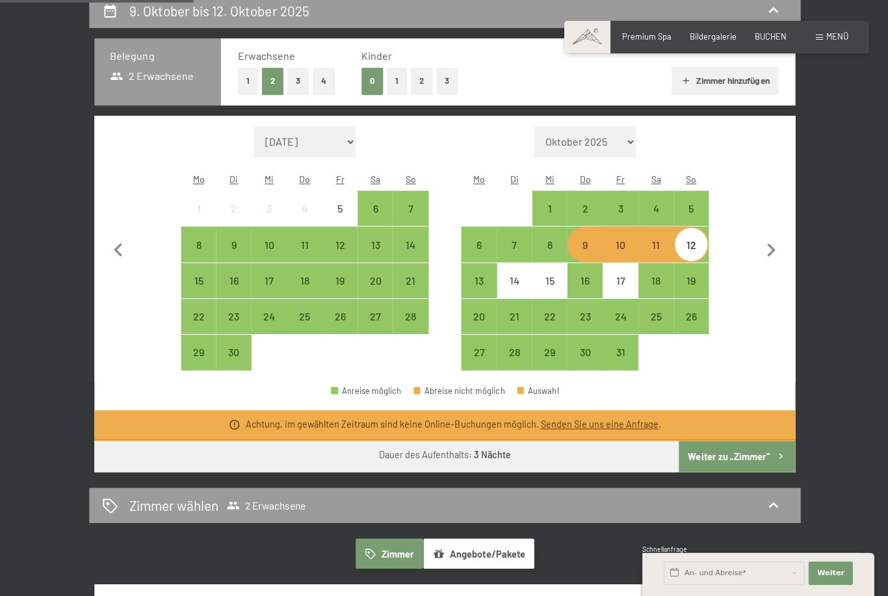
click at [764, 241] on icon "button" at bounding box center [769, 250] width 27 height 27
select select "[DATE]"
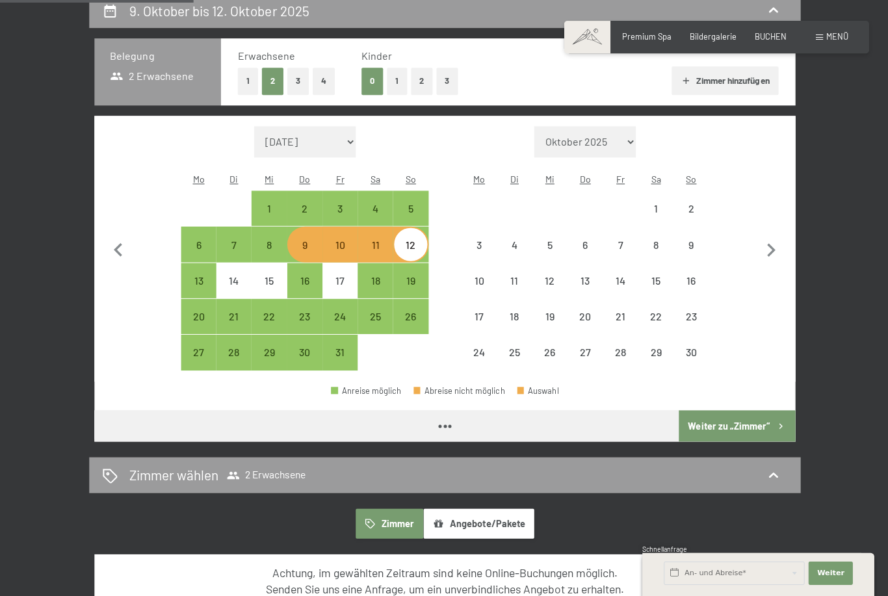
select select "[DATE]"
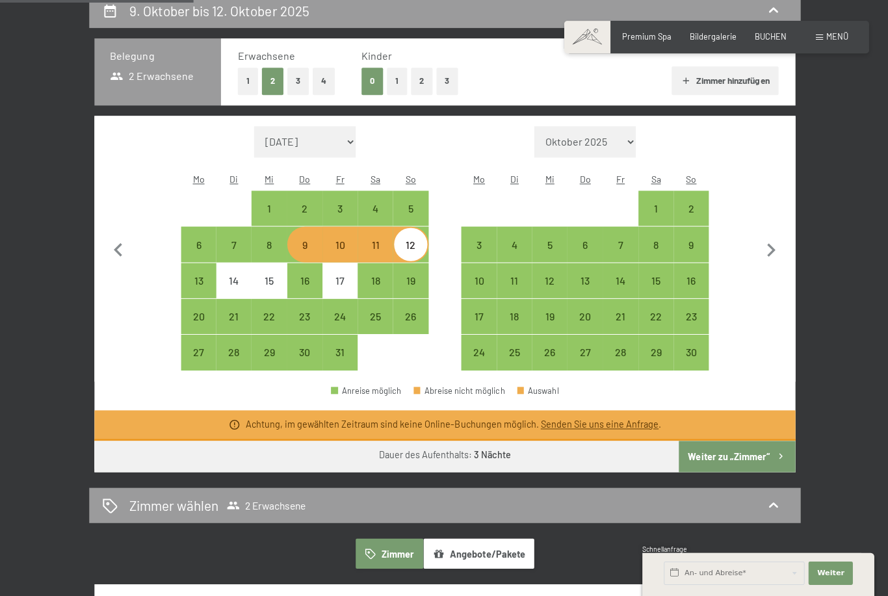
click at [590, 311] on div "20" at bounding box center [583, 327] width 33 height 33
select select "[DATE]"
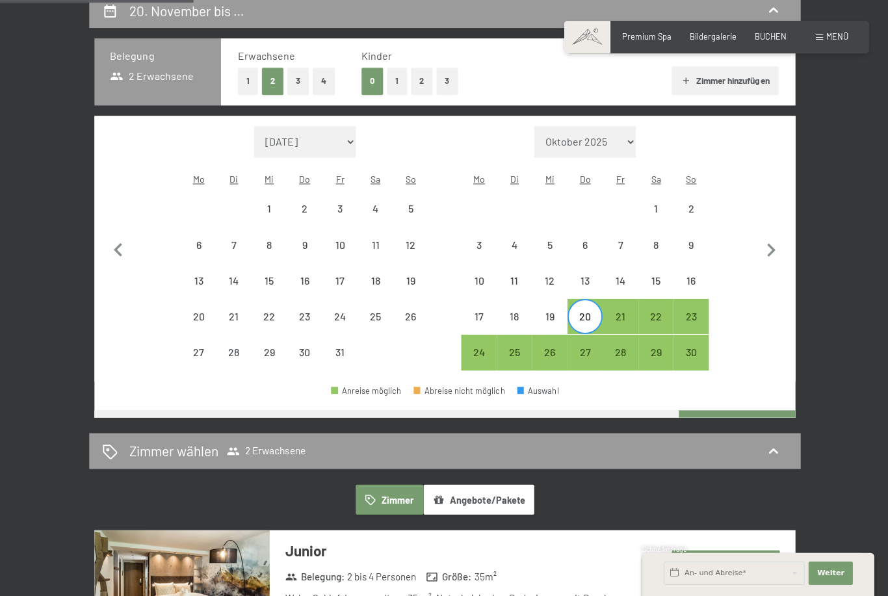
click at [693, 311] on div "23" at bounding box center [689, 327] width 33 height 33
select select "[DATE]"
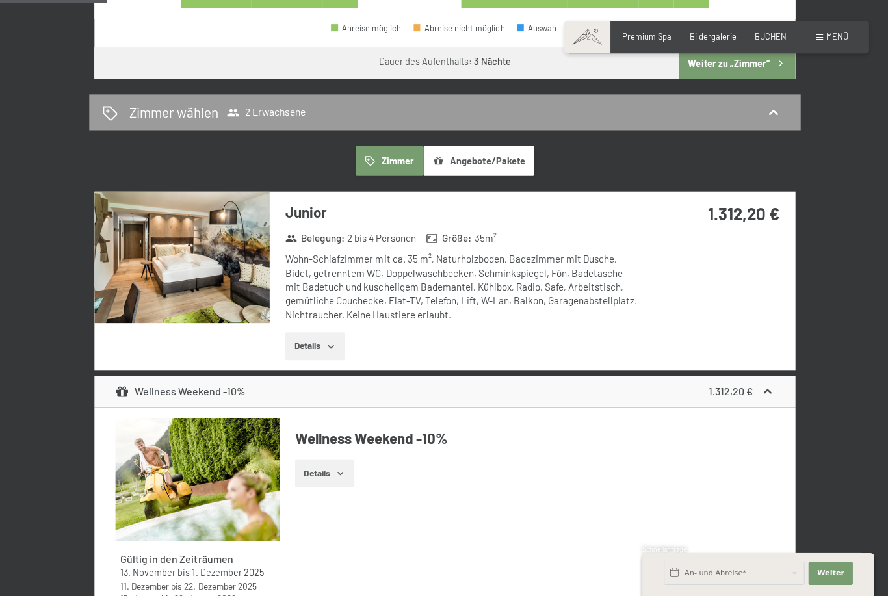
scroll to position [618, 0]
select select "[DATE]"
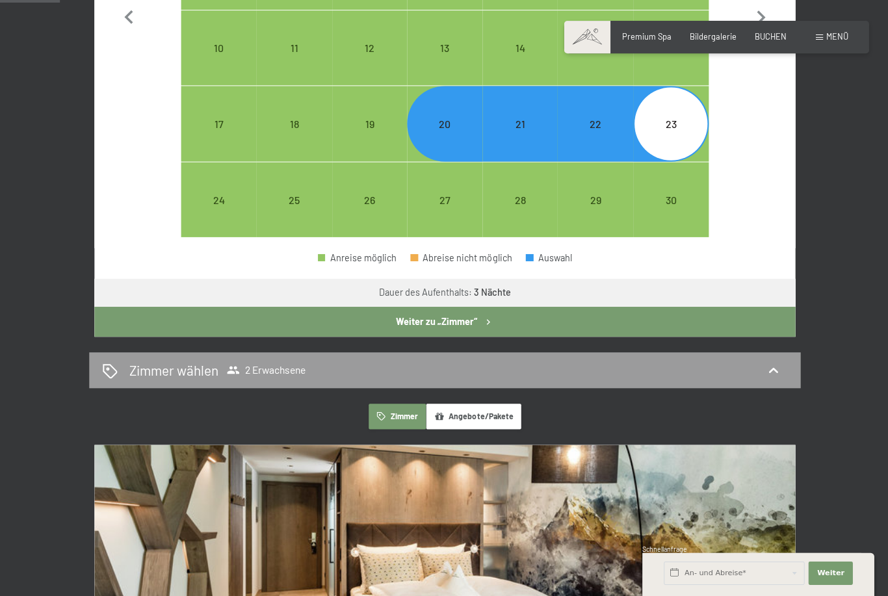
select select "[DATE]"
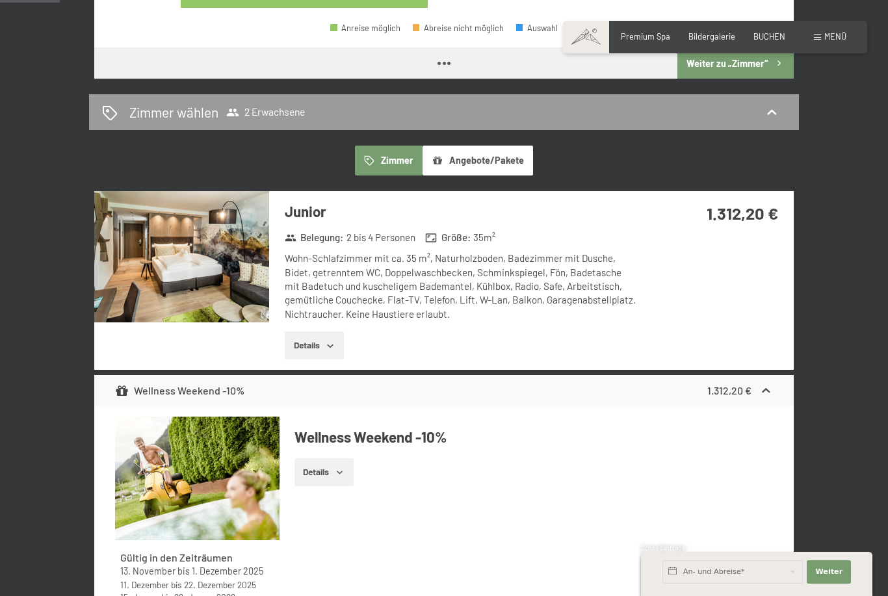
select select "[DATE]"
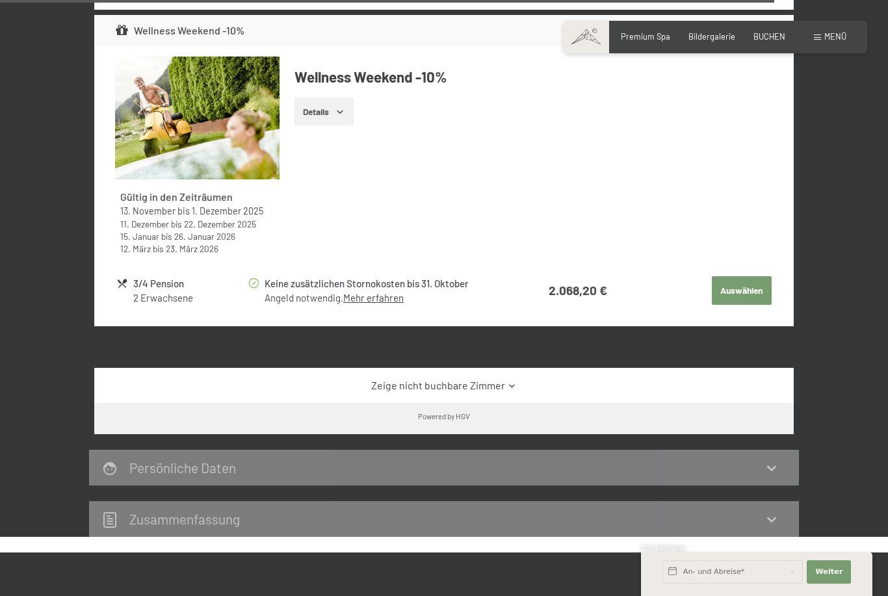
scroll to position [4492, 0]
click at [521, 379] on link "Zeige nicht buchbare Zimmer" at bounding box center [443, 386] width 657 height 14
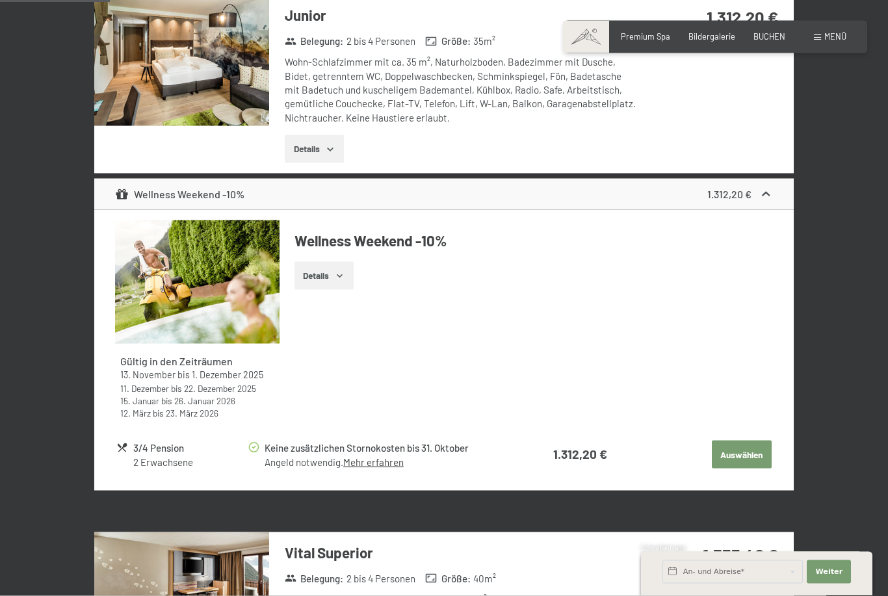
scroll to position [808, 0]
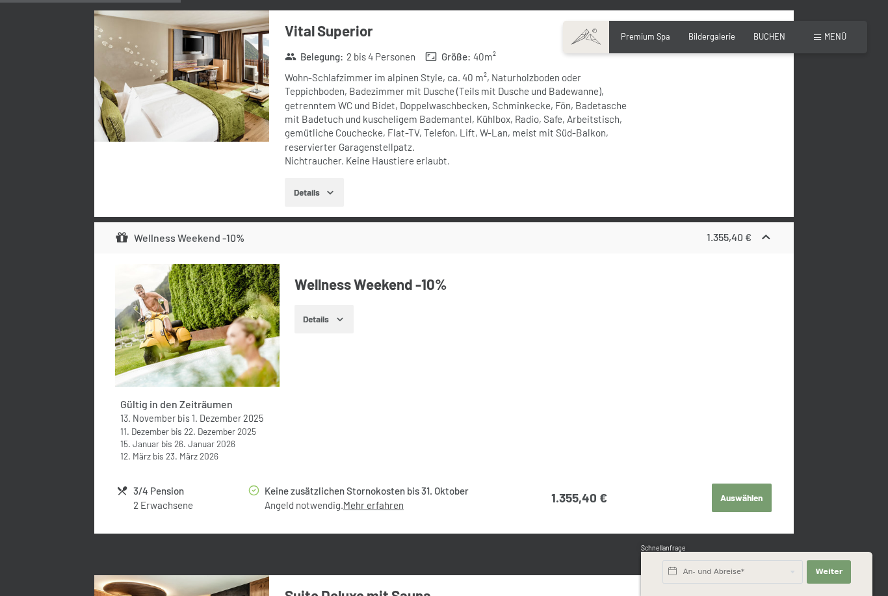
click at [744, 484] on button "Auswählen" at bounding box center [742, 498] width 60 height 29
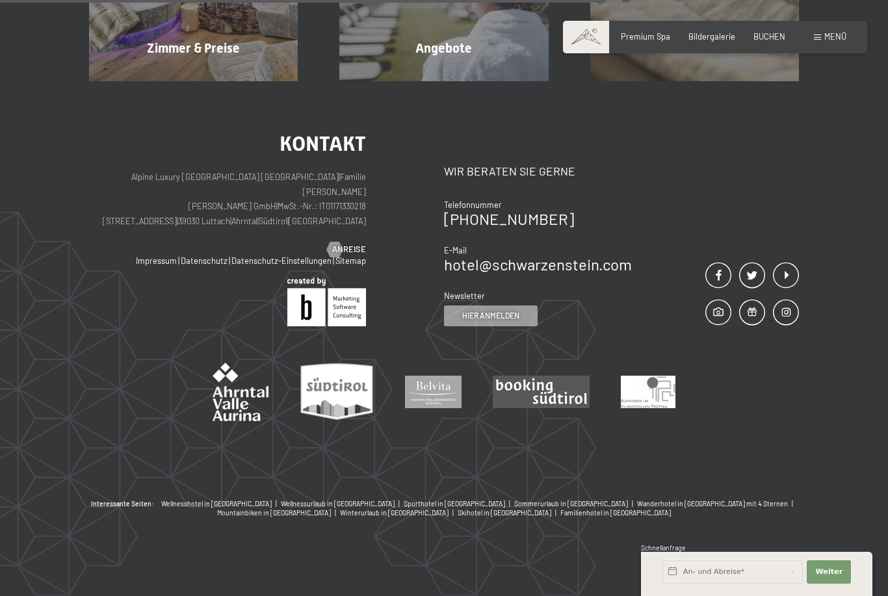
scroll to position [247, 0]
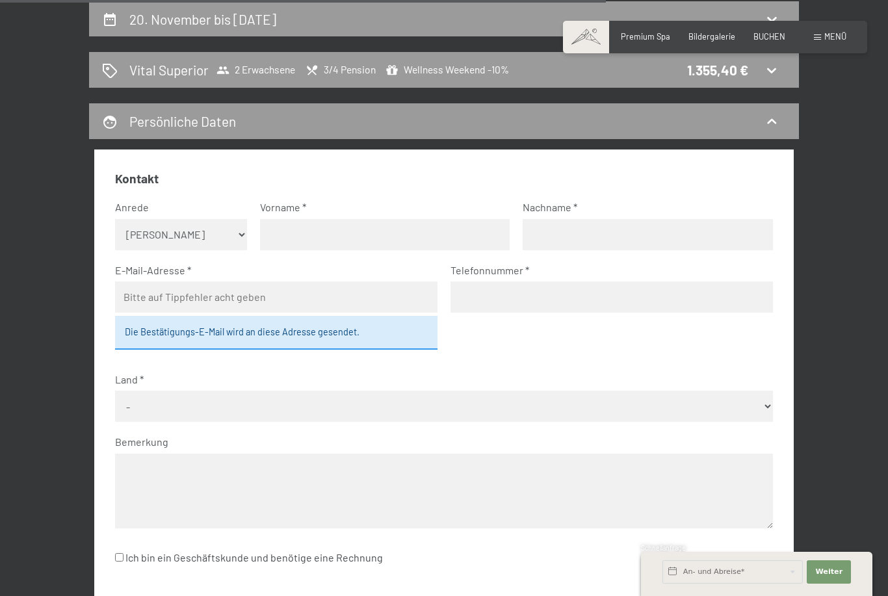
click at [333, 235] on input "text" at bounding box center [385, 234] width 250 height 31
type input "[PERSON_NAME]"
click at [604, 219] on input "text" at bounding box center [648, 234] width 250 height 31
click at [620, 237] on input "text" at bounding box center [648, 234] width 250 height 31
type input "Rauter"
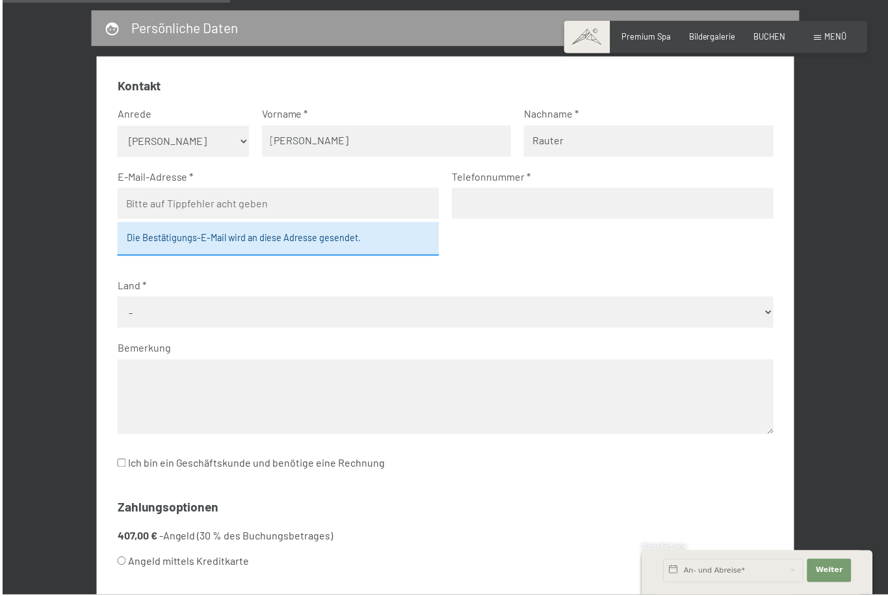
scroll to position [340, 0]
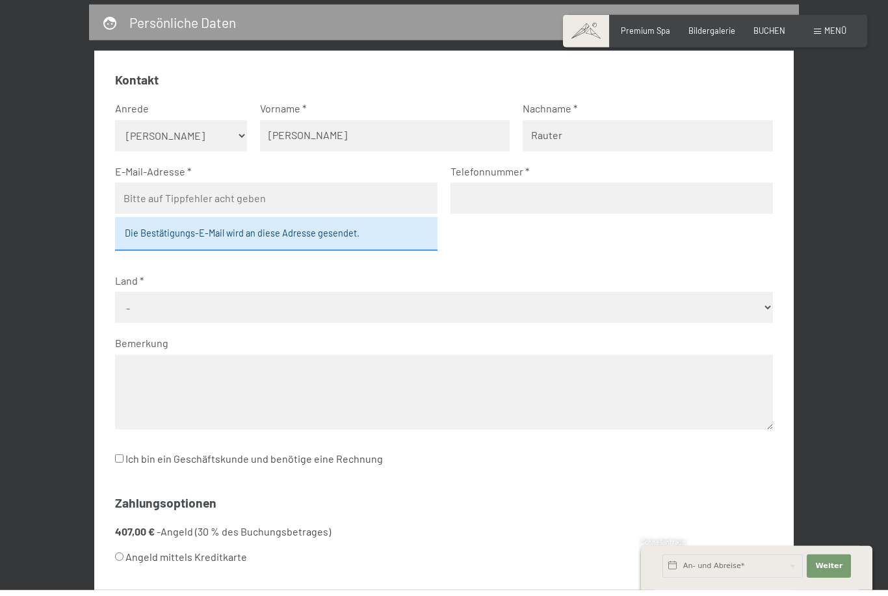
click at [334, 196] on input "email" at bounding box center [276, 204] width 322 height 31
type input "[PERSON_NAME][EMAIL_ADDRESS][PERSON_NAME][DOMAIN_NAME]"
type input "067762756956"
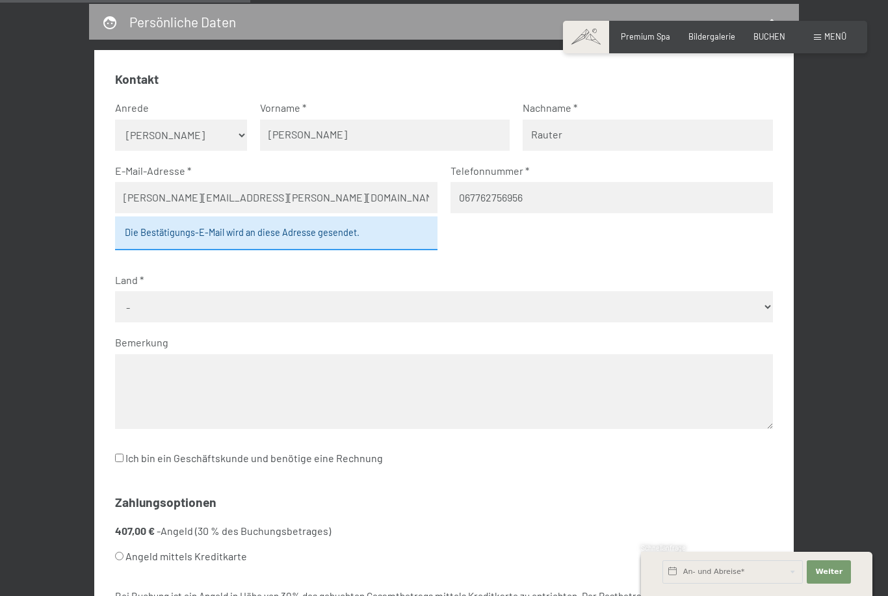
click at [534, 307] on select "- [GEOGRAPHIC_DATA] [GEOGRAPHIC_DATA] [GEOGRAPHIC_DATA] [GEOGRAPHIC_DATA] [GEOG…" at bounding box center [443, 306] width 657 height 31
select select "AUT"
click at [532, 358] on textarea at bounding box center [443, 391] width 657 height 75
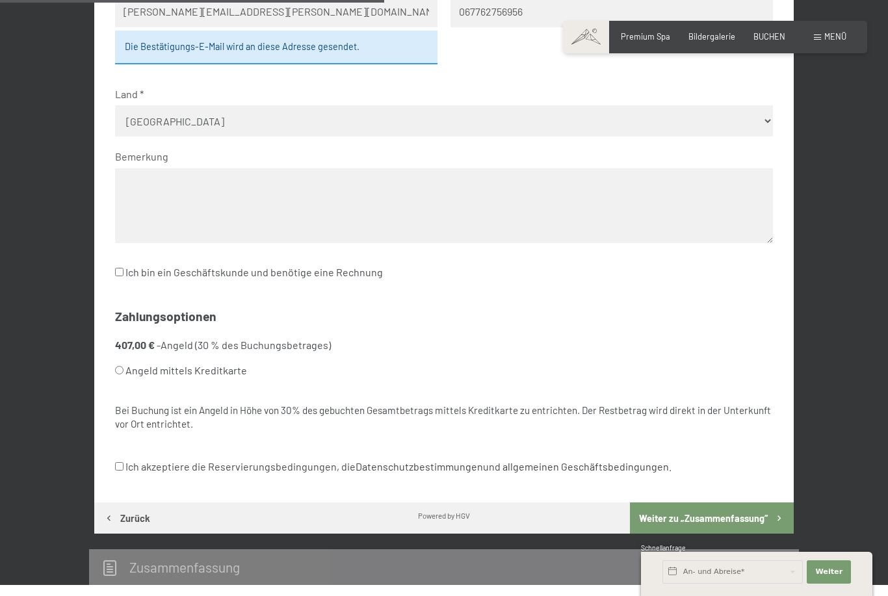
scroll to position [532, 0]
click at [124, 367] on input "Angeld mittels Kreditkarte" at bounding box center [119, 371] width 8 height 8
radio input "true"
click at [124, 463] on input "Ich akzeptiere die Reservierungsbedingungen, die Datenschutzbestimmungen und al…" at bounding box center [119, 467] width 8 height 8
checkbox input "true"
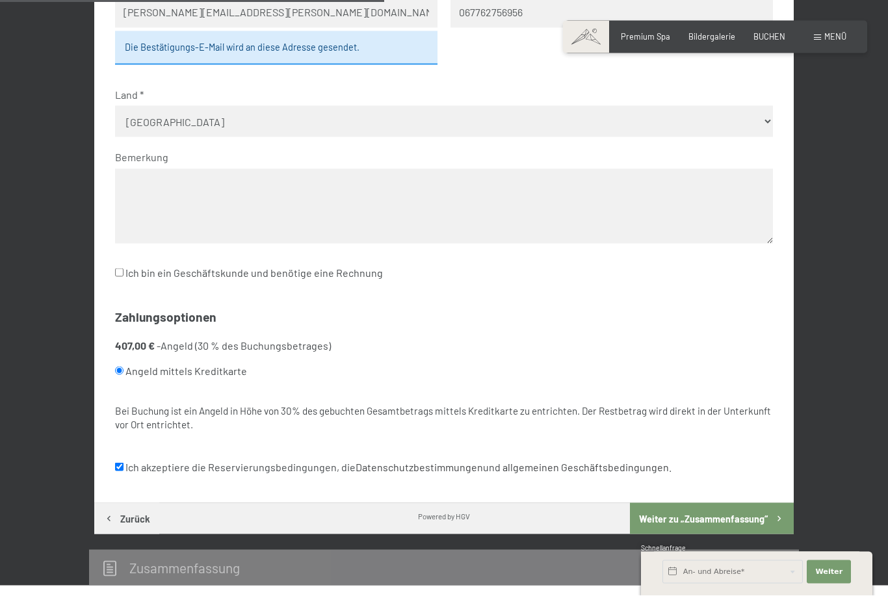
click at [735, 503] on button "Weiter zu „Zusammen­fassung“" at bounding box center [712, 518] width 164 height 31
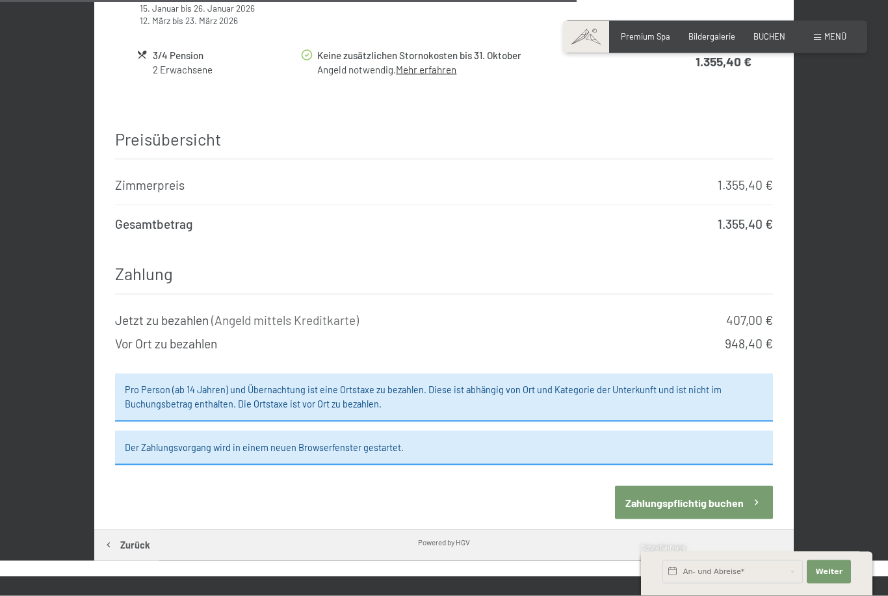
scroll to position [1198, 0]
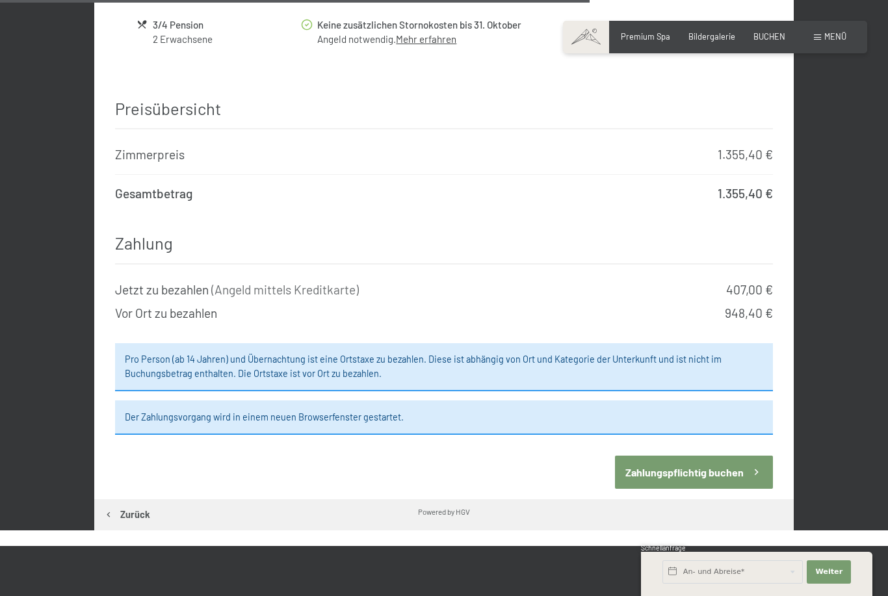
click at [716, 456] on button "Zahlungspflichtig buchen" at bounding box center [693, 472] width 157 height 33
